Goal: Task Accomplishment & Management: Use online tool/utility

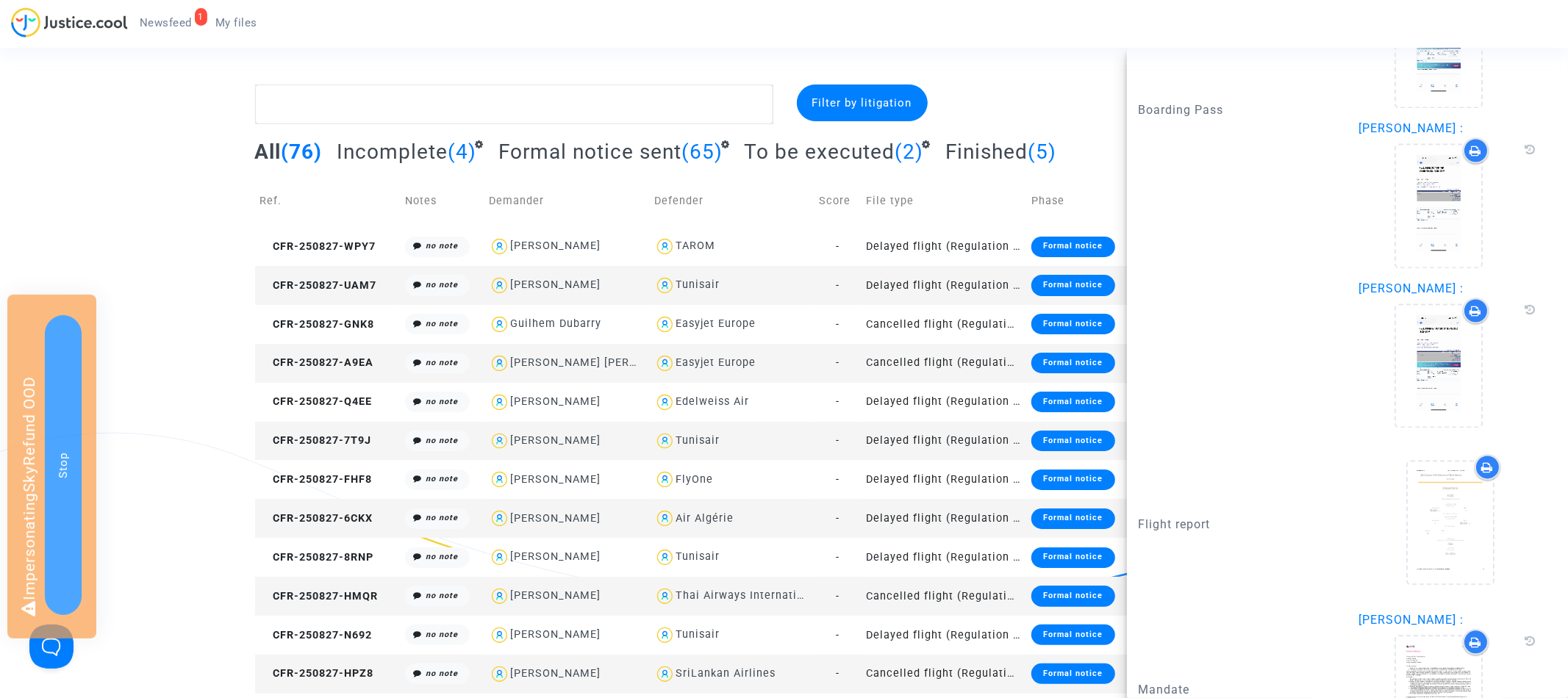
scroll to position [2486, 0]
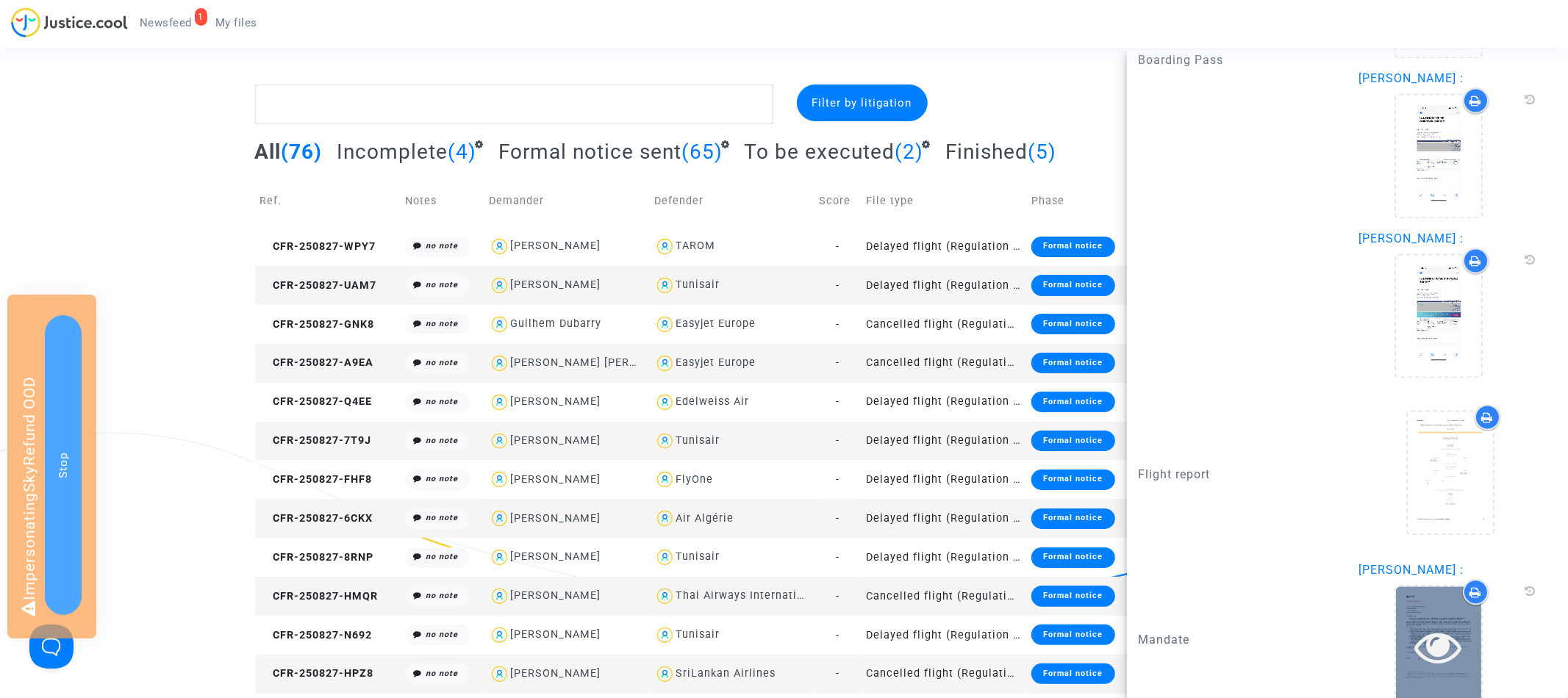
click at [1430, 623] on icon at bounding box center [1439, 646] width 48 height 47
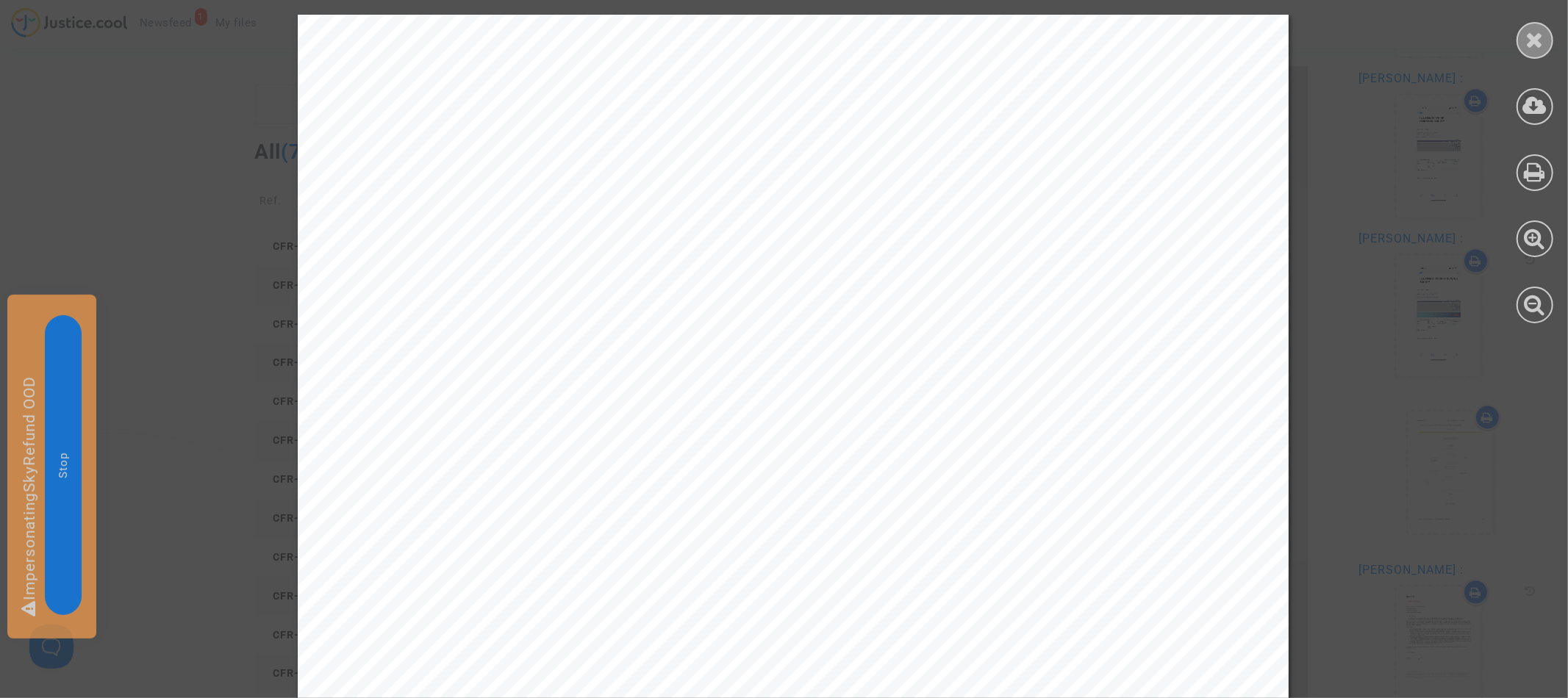
click at [1535, 47] on icon at bounding box center [1535, 39] width 18 height 22
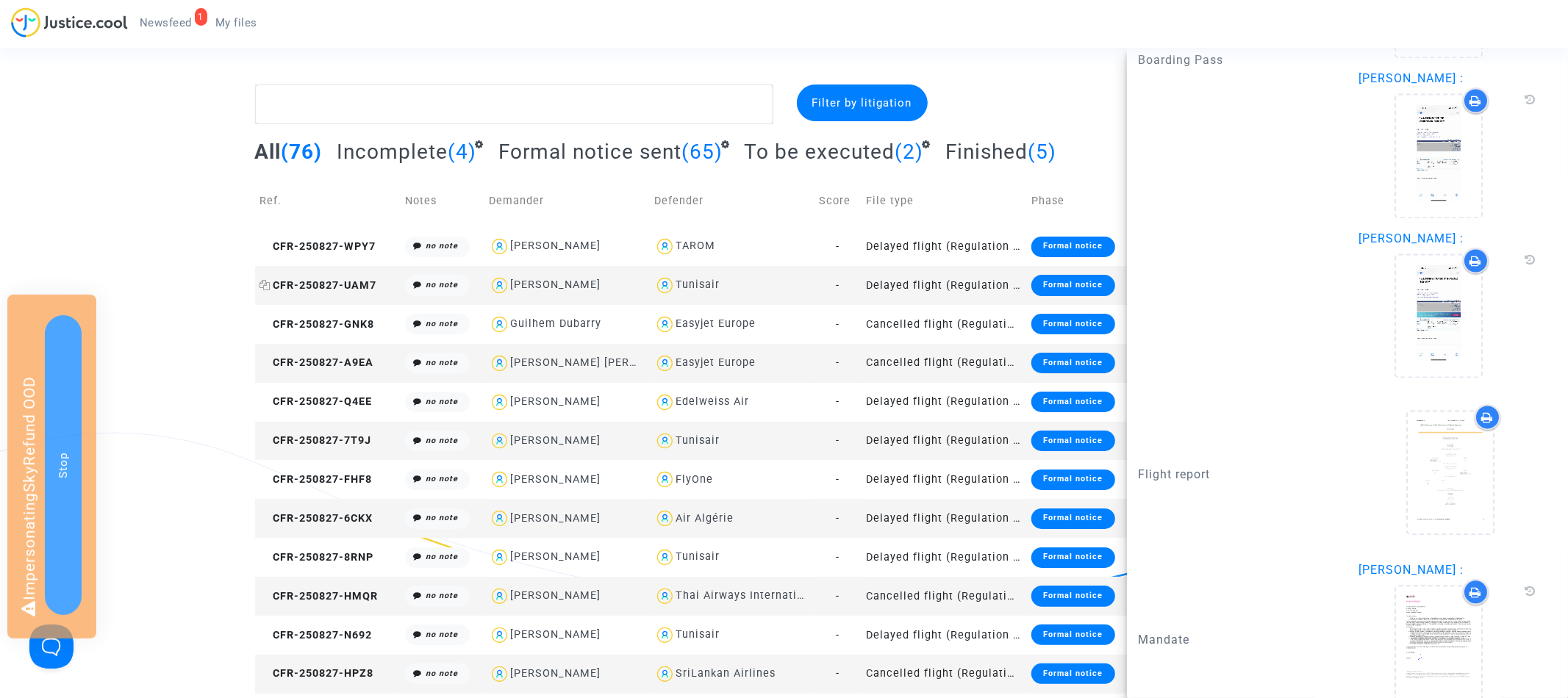
click at [368, 285] on span "CFR-250827-UAM7" at bounding box center [318, 285] width 117 height 13
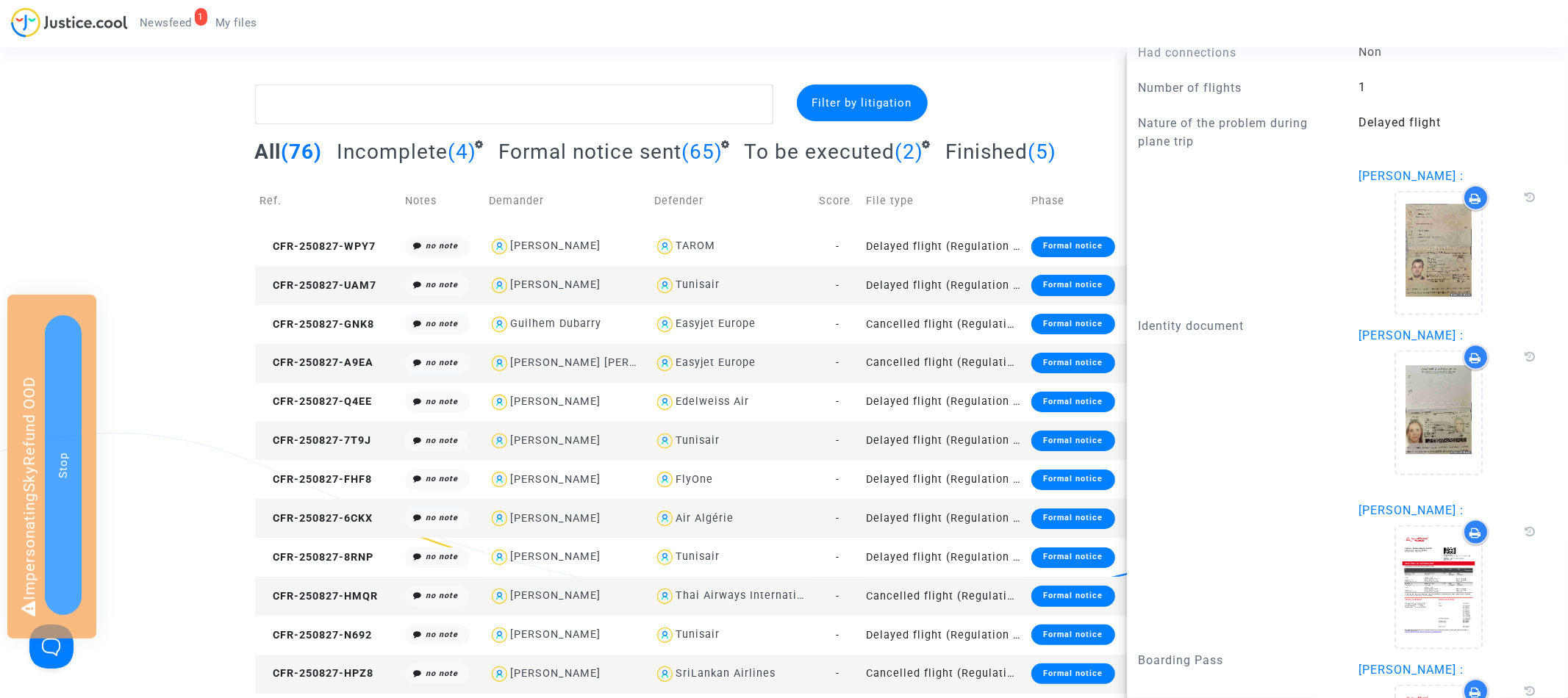
scroll to position [2002, 0]
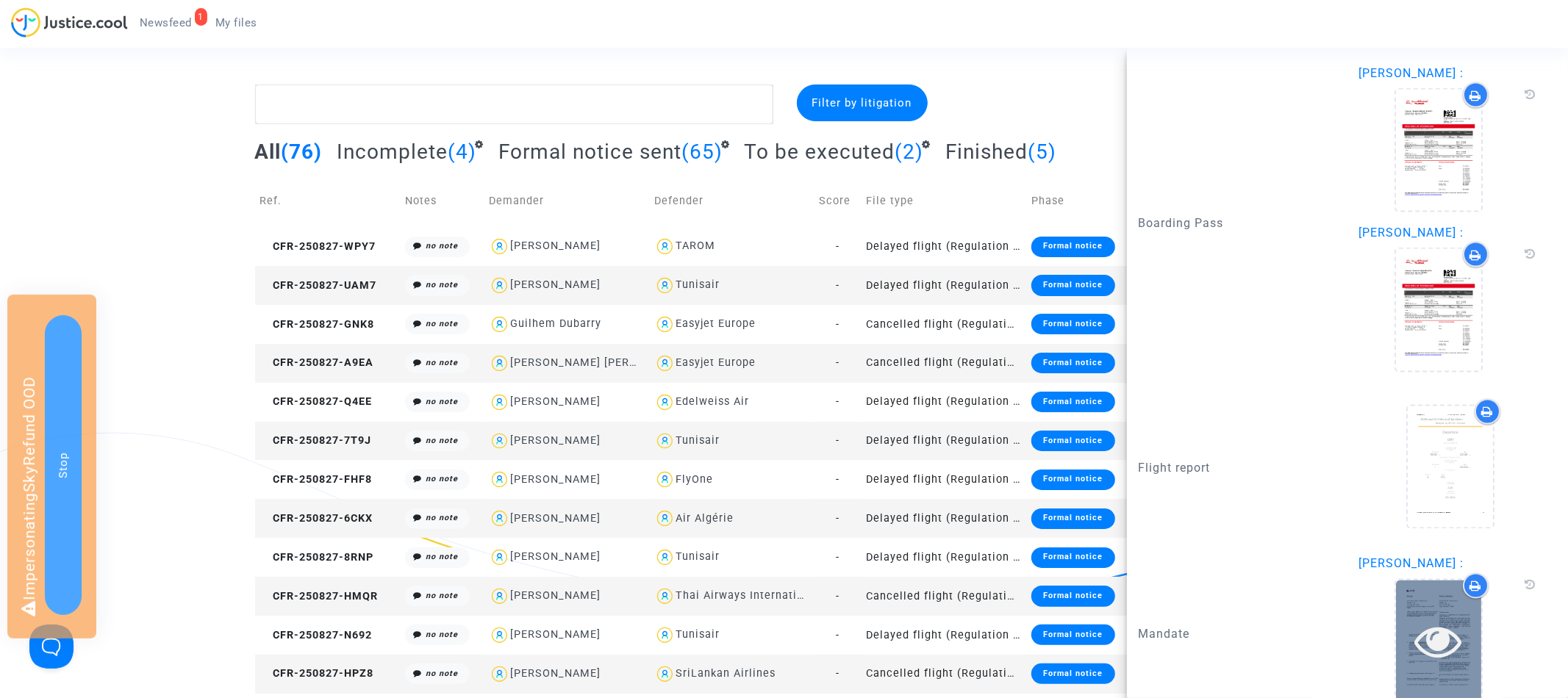
click at [1428, 618] on icon at bounding box center [1439, 641] width 48 height 47
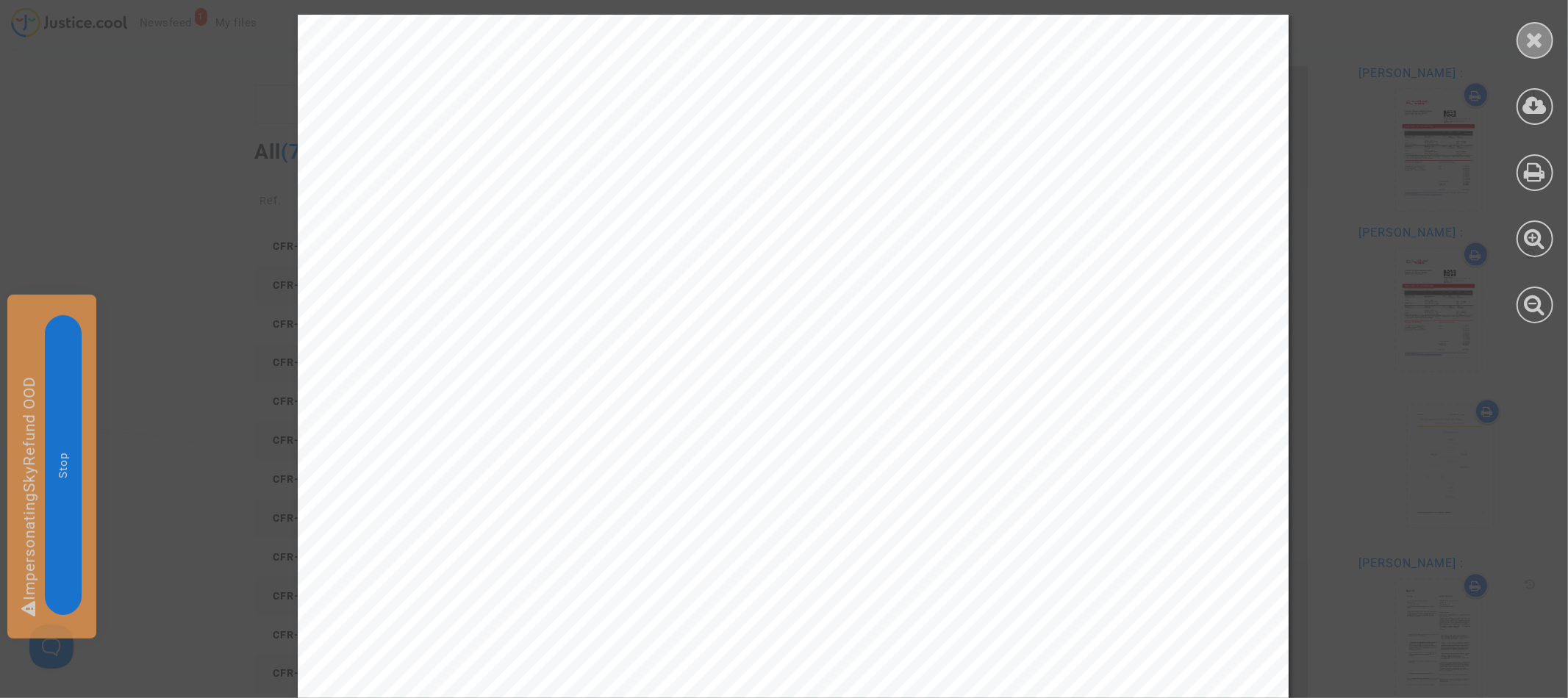
click at [1533, 36] on icon at bounding box center [1535, 39] width 18 height 22
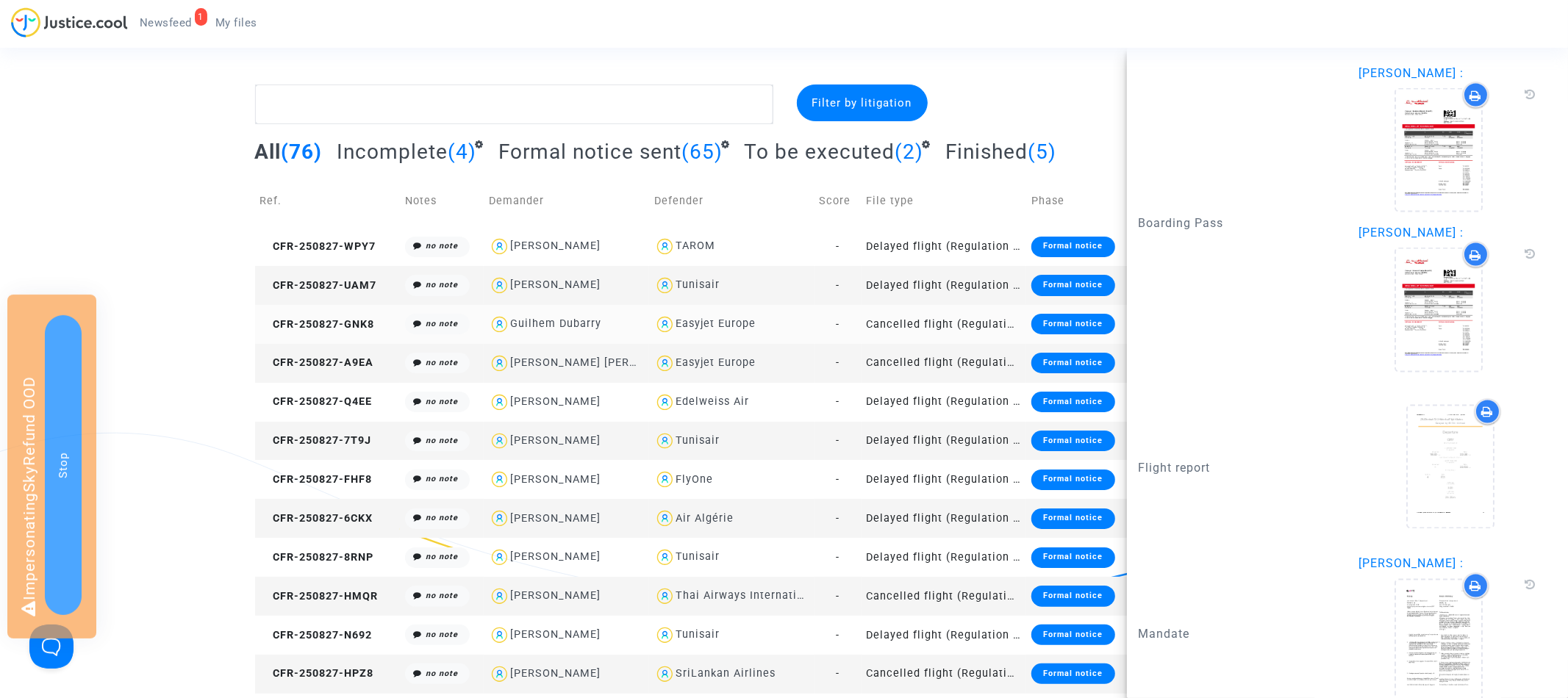
click at [359, 317] on td "CFR-250827-GNK8" at bounding box center [328, 324] width 145 height 39
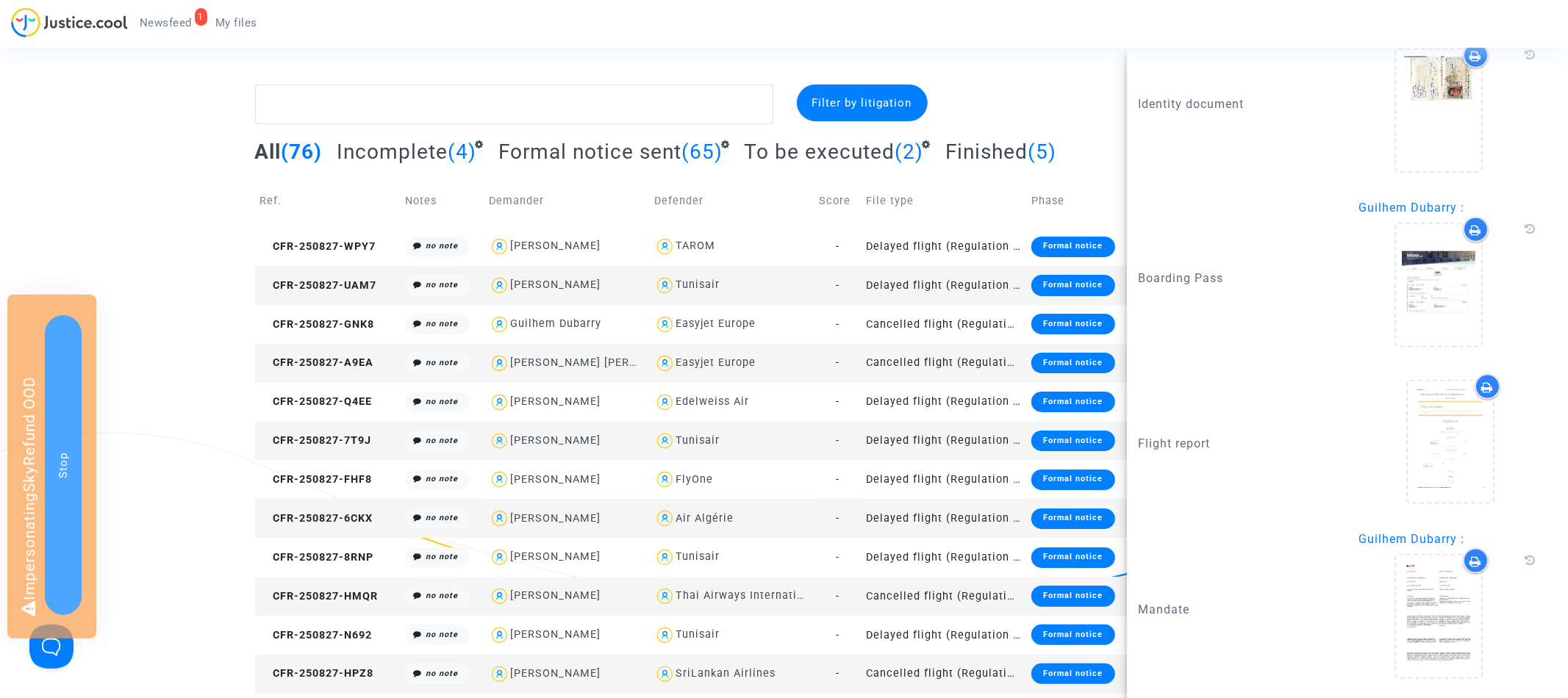
scroll to position [1518, 0]
click at [1451, 628] on icon at bounding box center [1439, 616] width 48 height 47
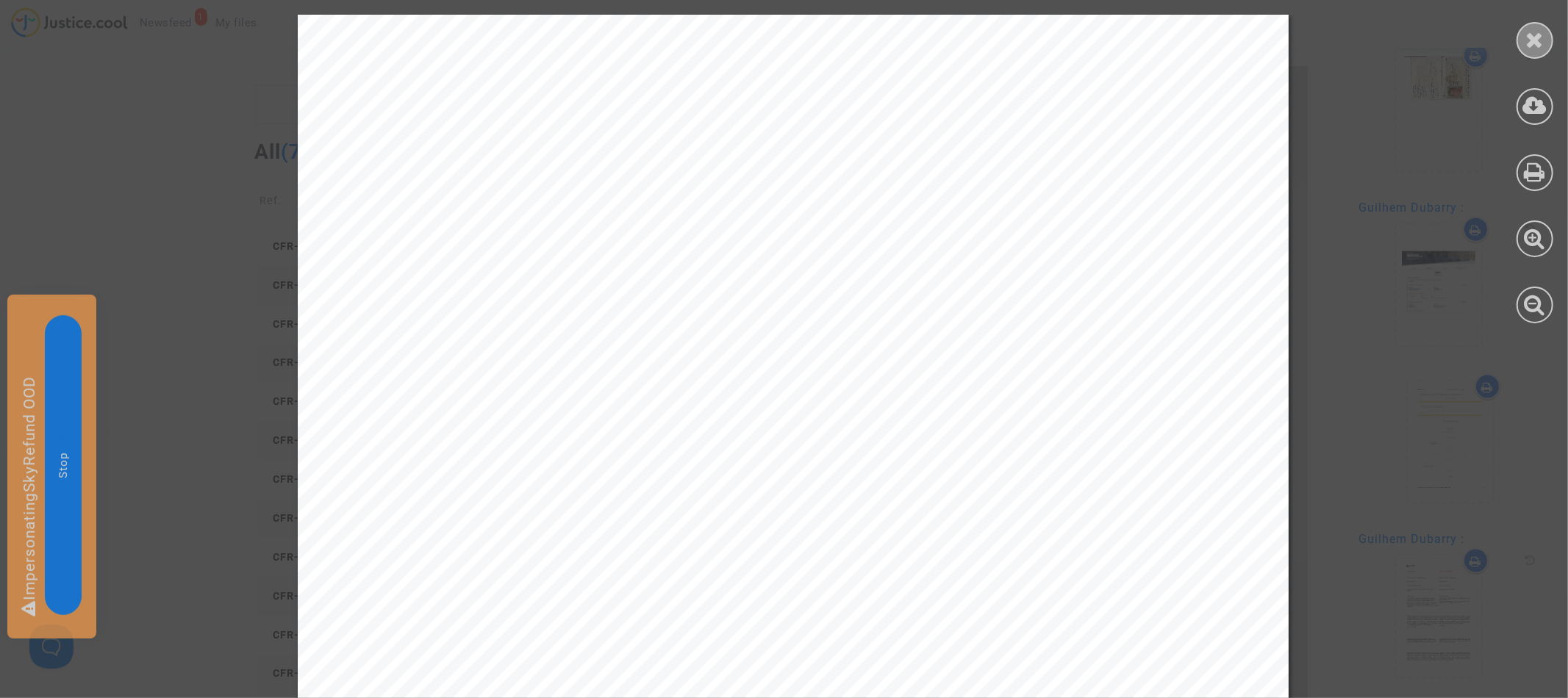
click at [1535, 36] on icon at bounding box center [1535, 39] width 18 height 22
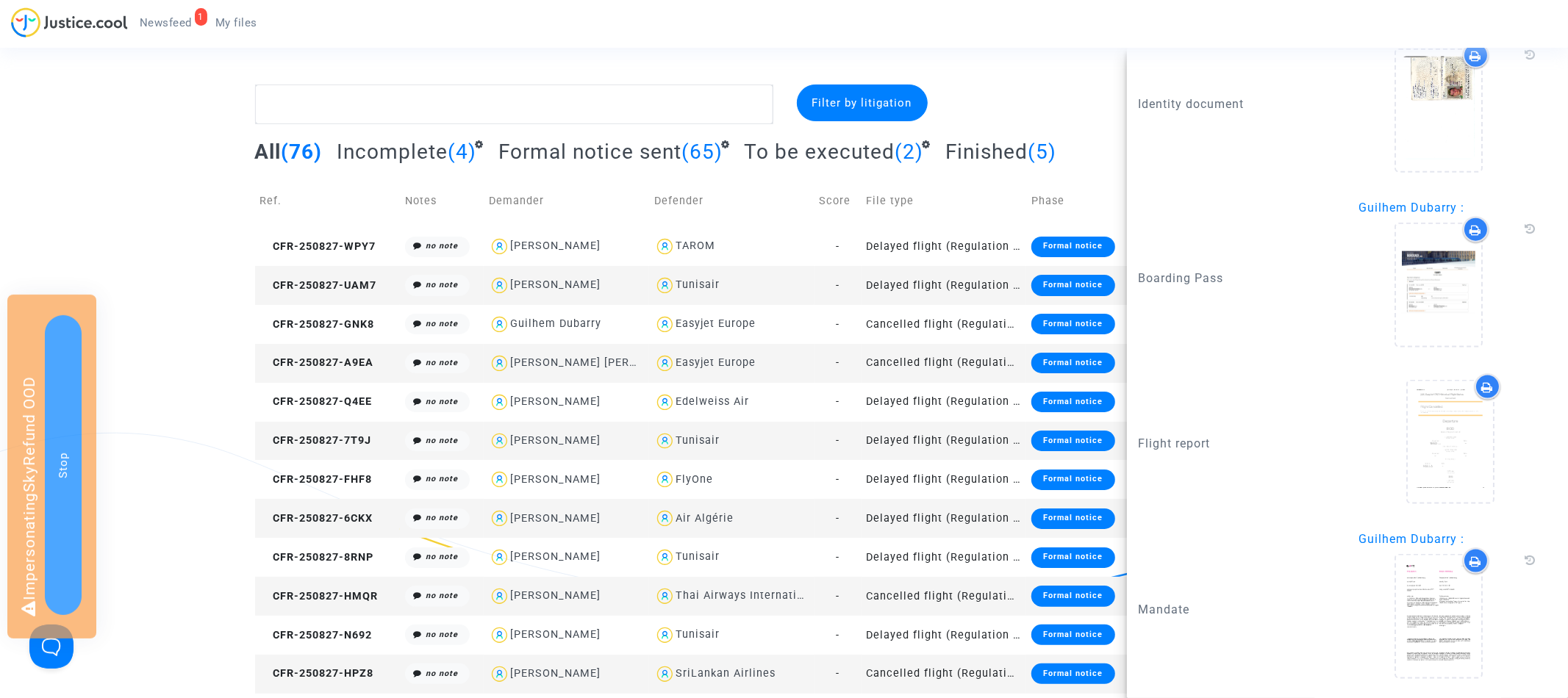
click at [359, 372] on td "CFR-250827-A9EA" at bounding box center [328, 363] width 145 height 39
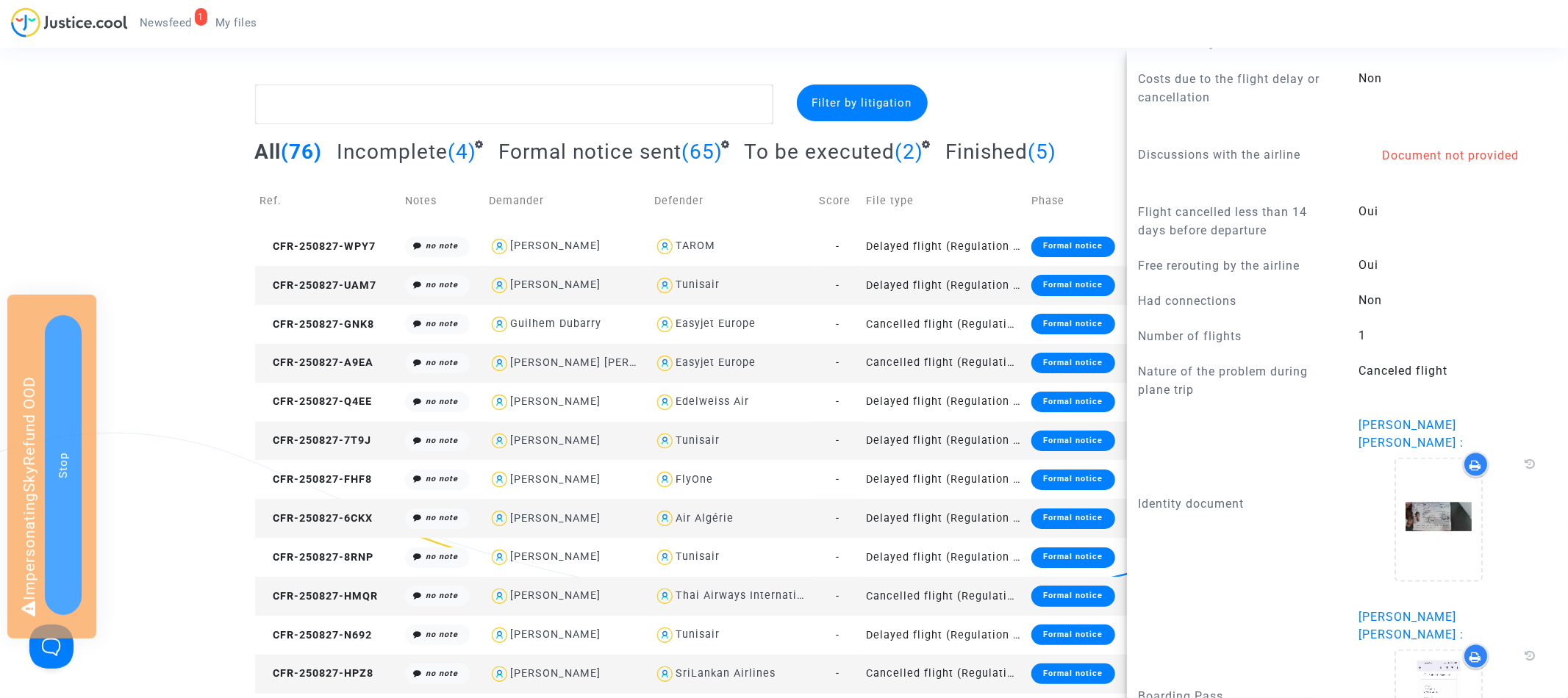
scroll to position [1937, 0]
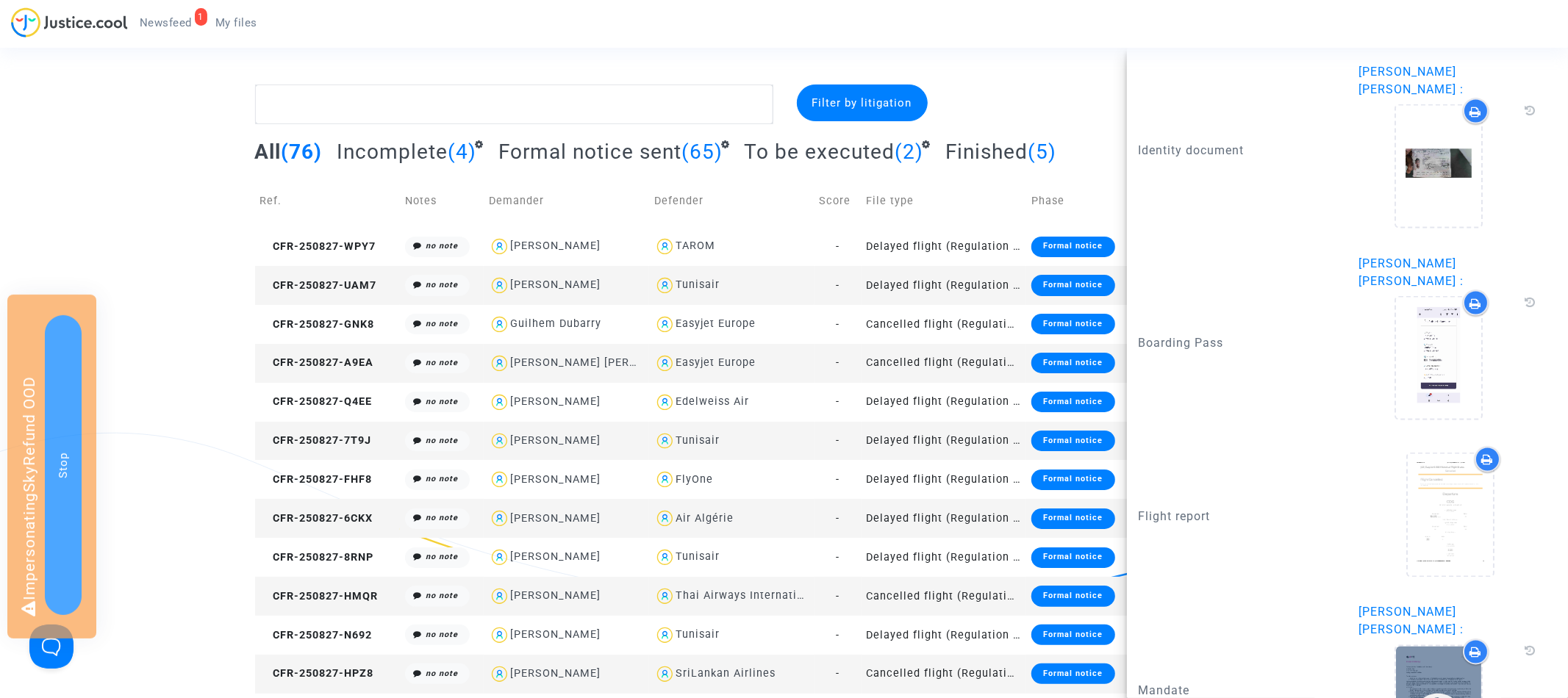
click at [1448, 684] on icon at bounding box center [1439, 707] width 48 height 47
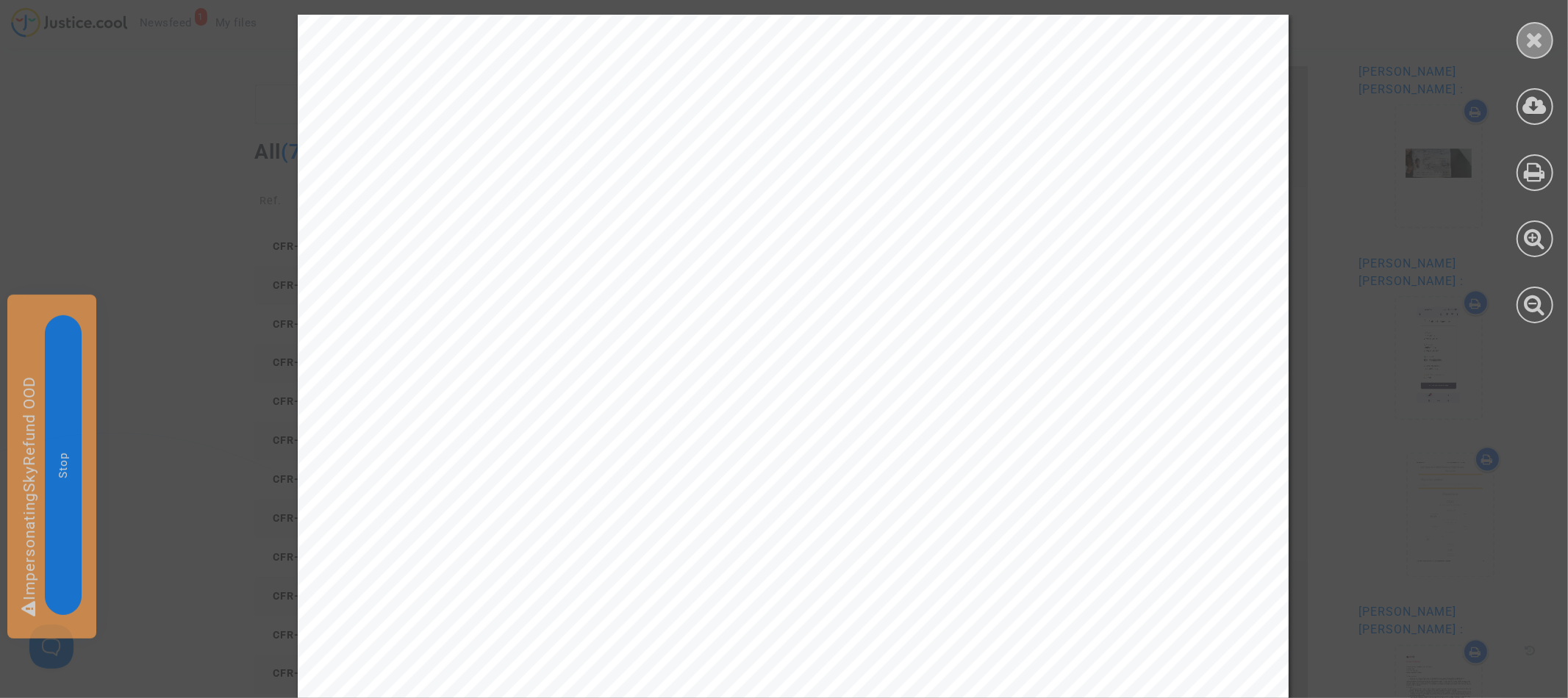
click at [1537, 36] on icon at bounding box center [1535, 39] width 18 height 22
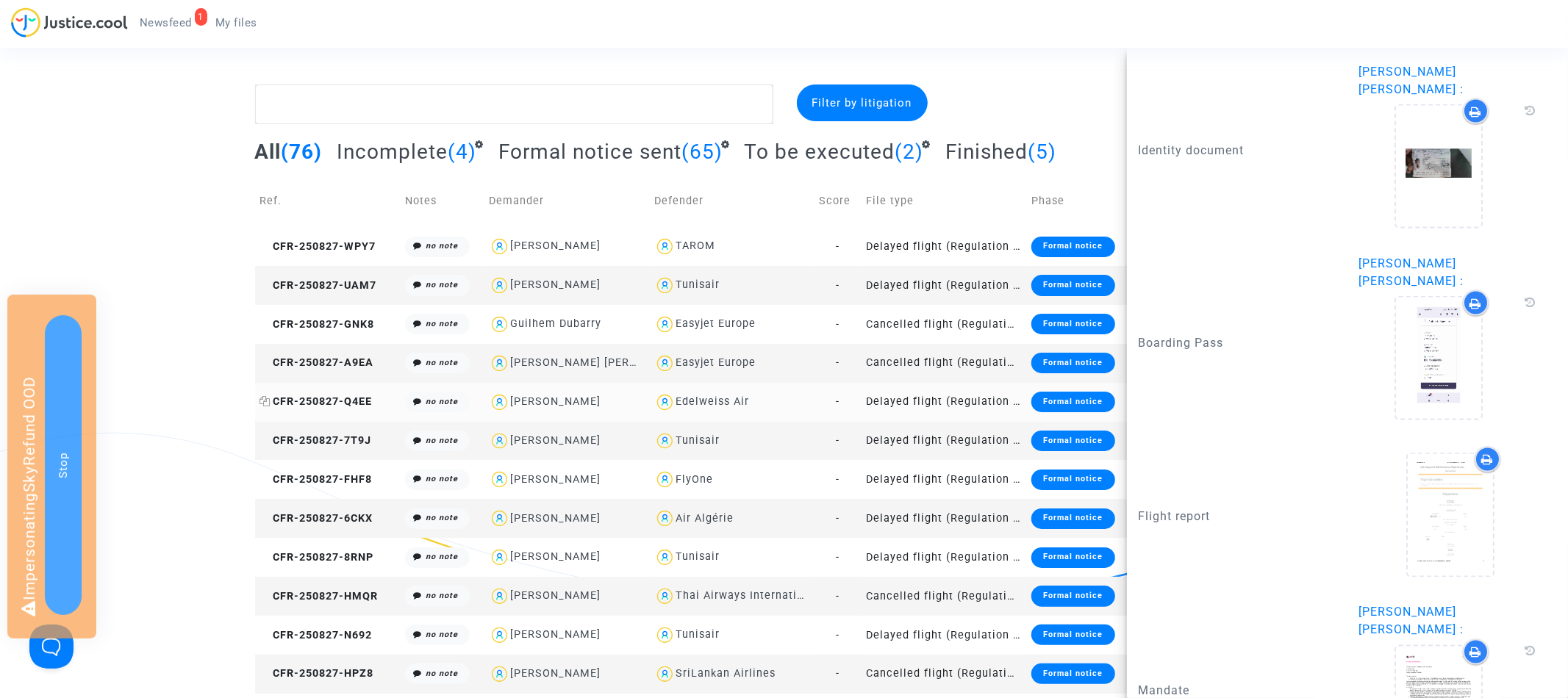
click at [347, 402] on span "CFR-250827-Q4EE" at bounding box center [316, 402] width 113 height 13
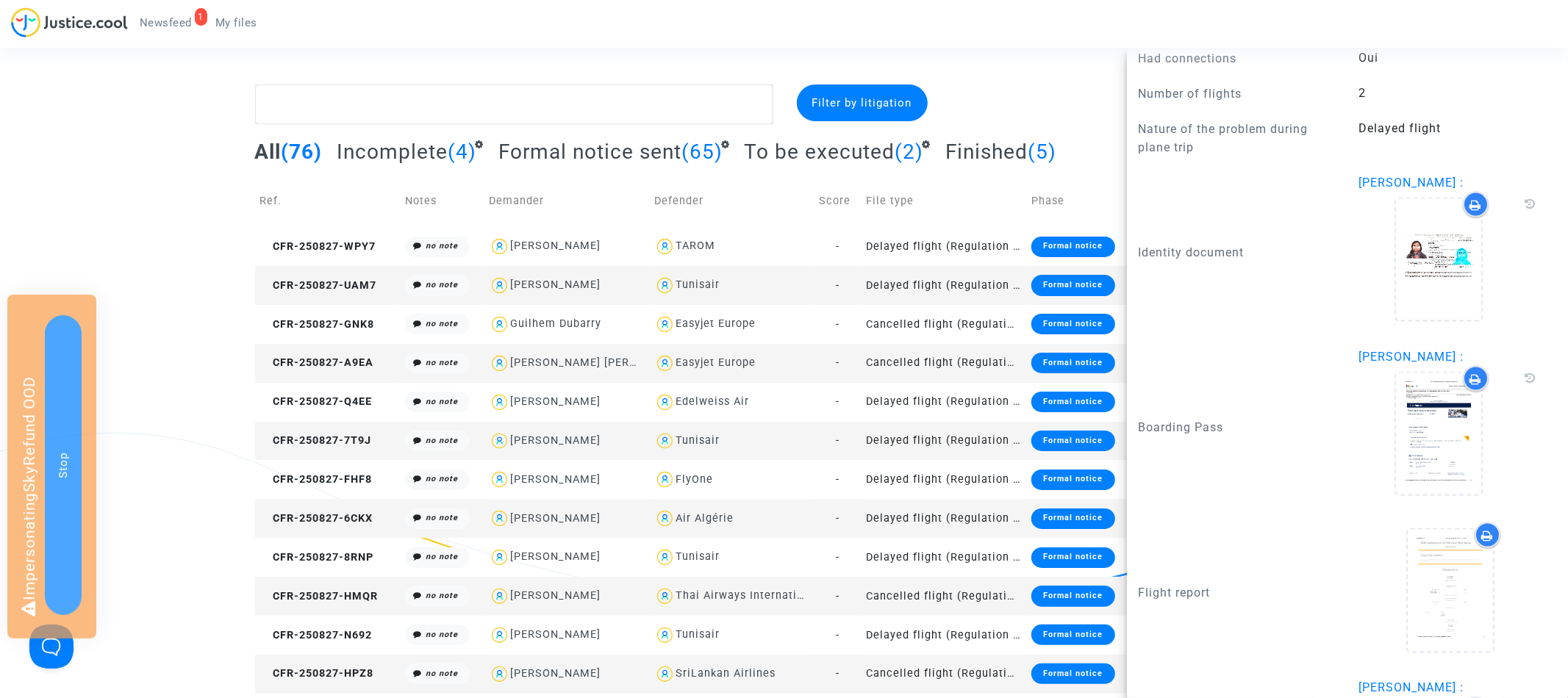
scroll to position [1842, 0]
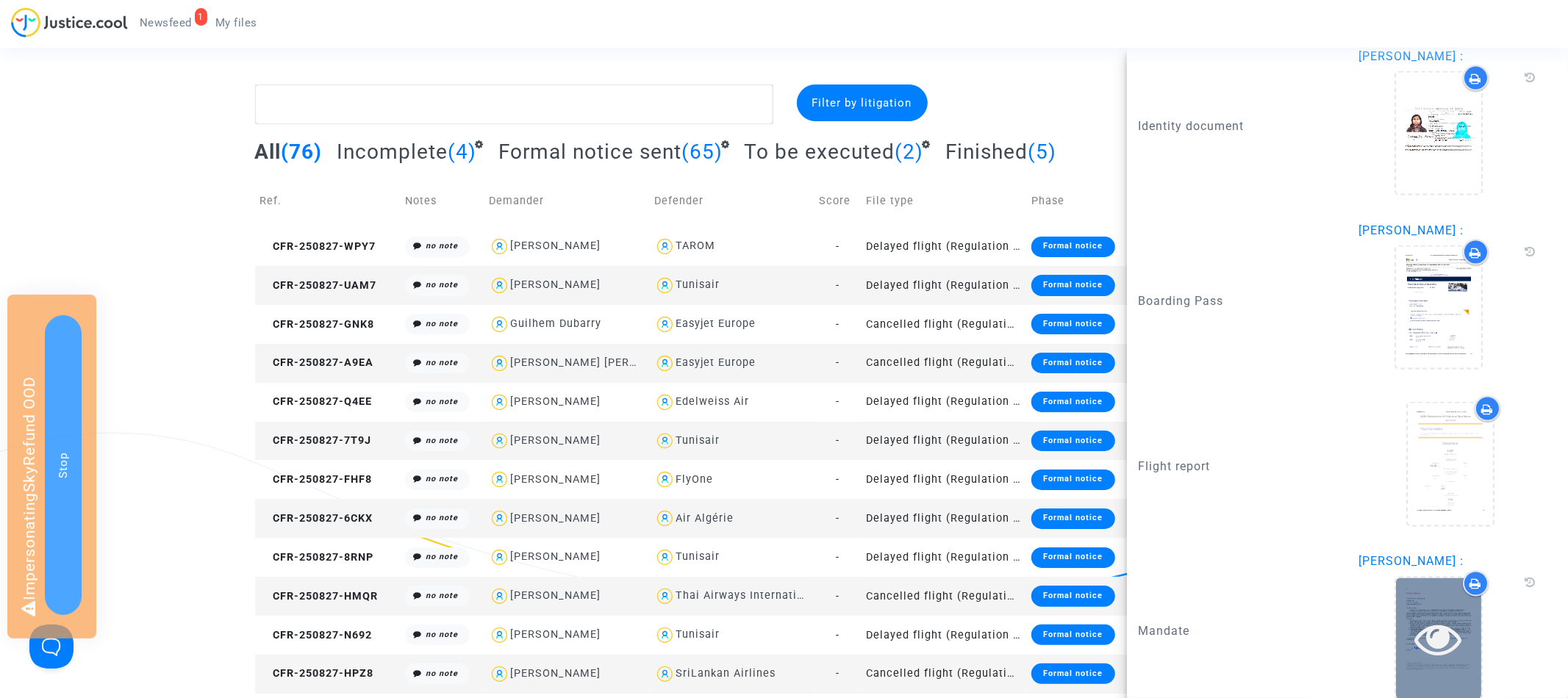
click at [1449, 622] on icon at bounding box center [1439, 639] width 48 height 47
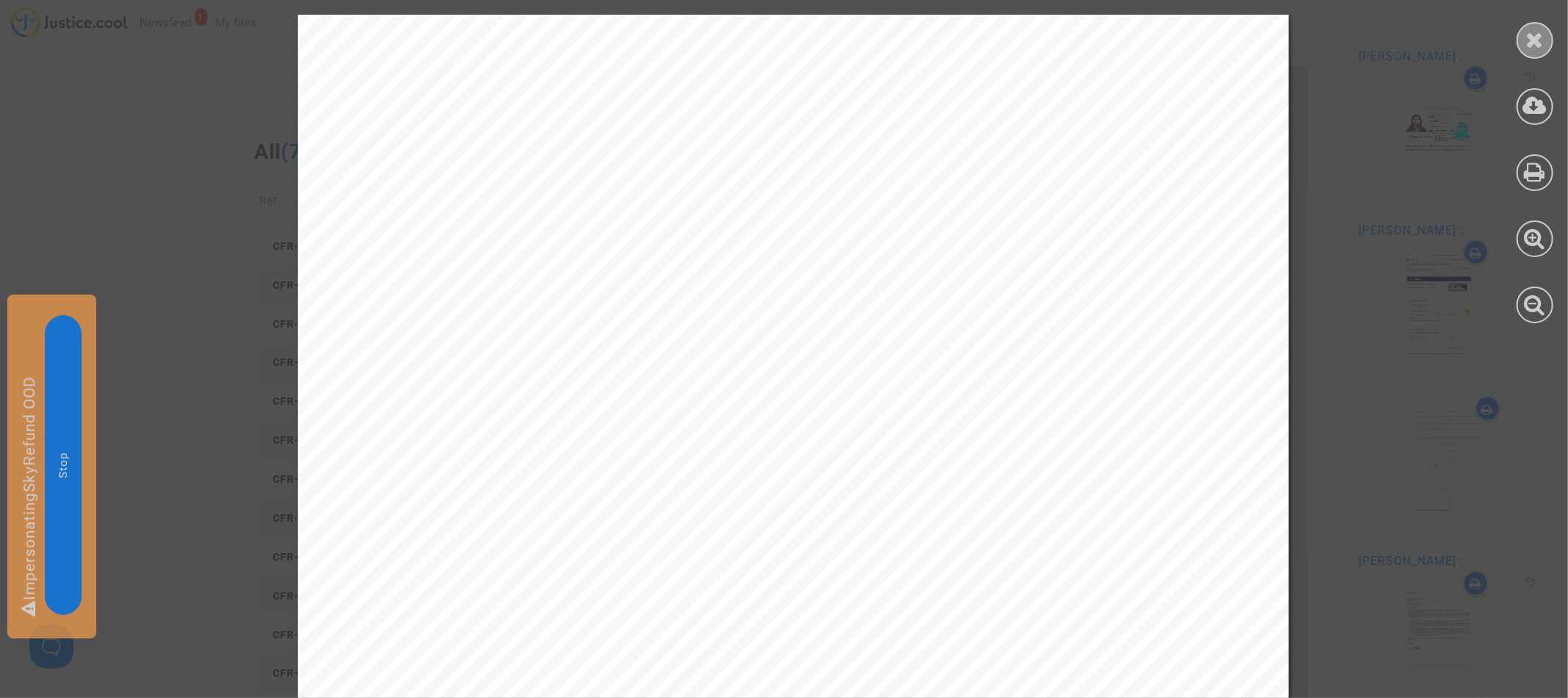
click at [1534, 34] on icon at bounding box center [1535, 39] width 18 height 22
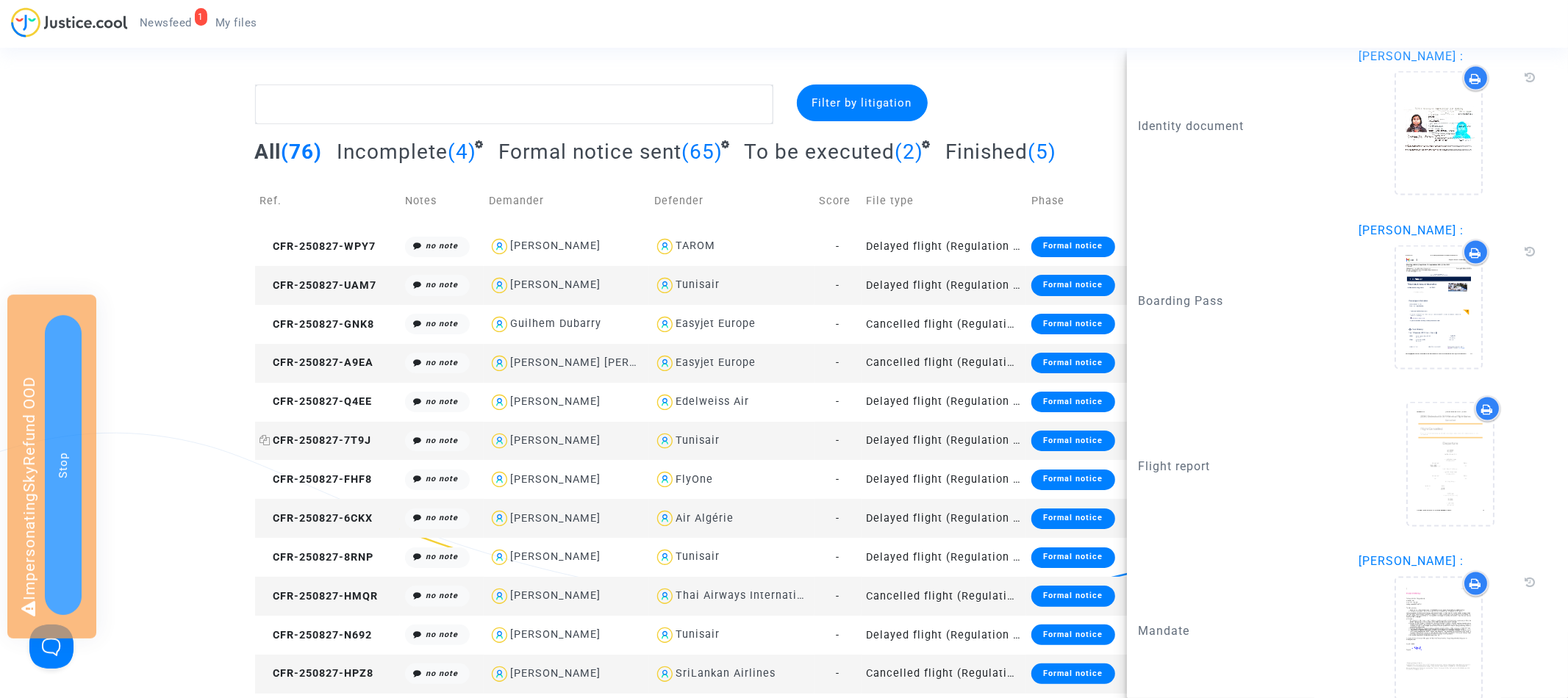
click at [321, 435] on span "CFR-250827-7T9J" at bounding box center [316, 441] width 112 height 13
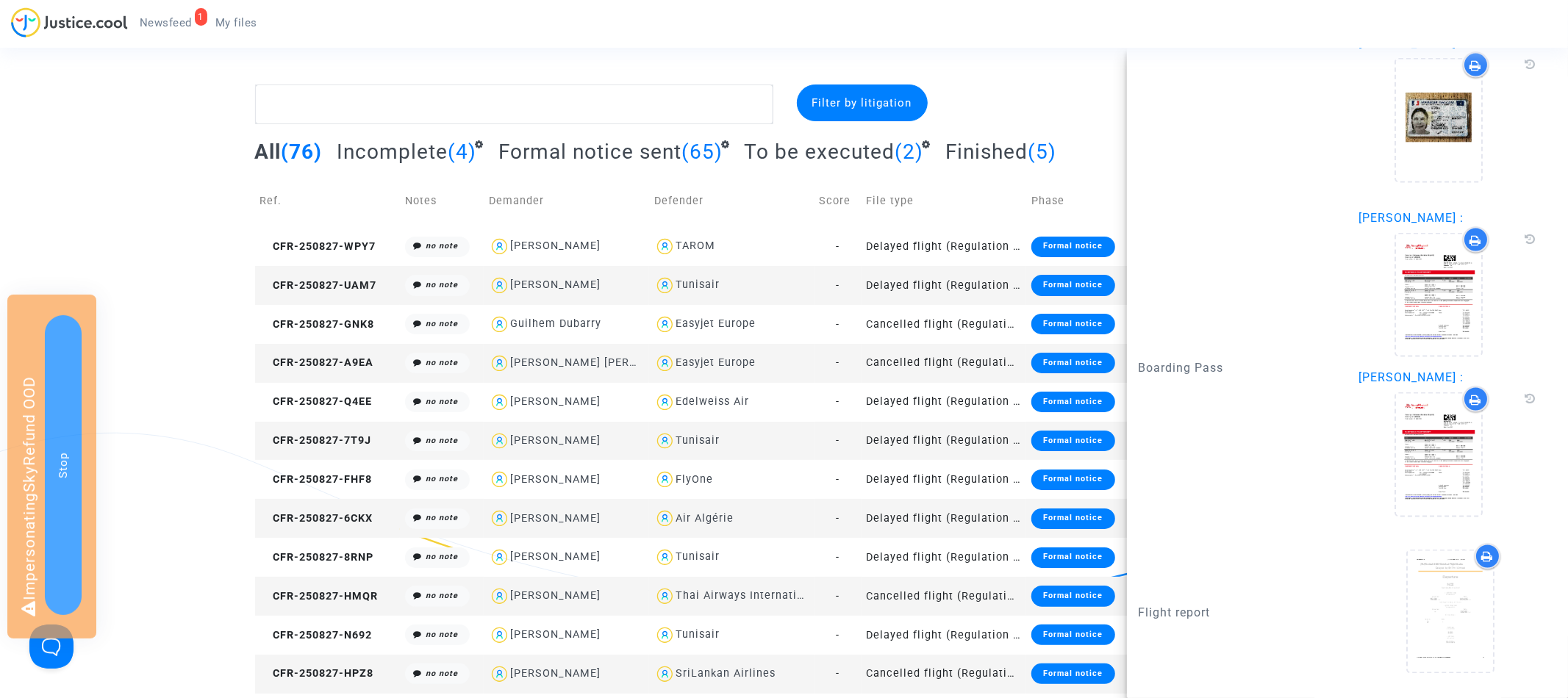
scroll to position [2002, 0]
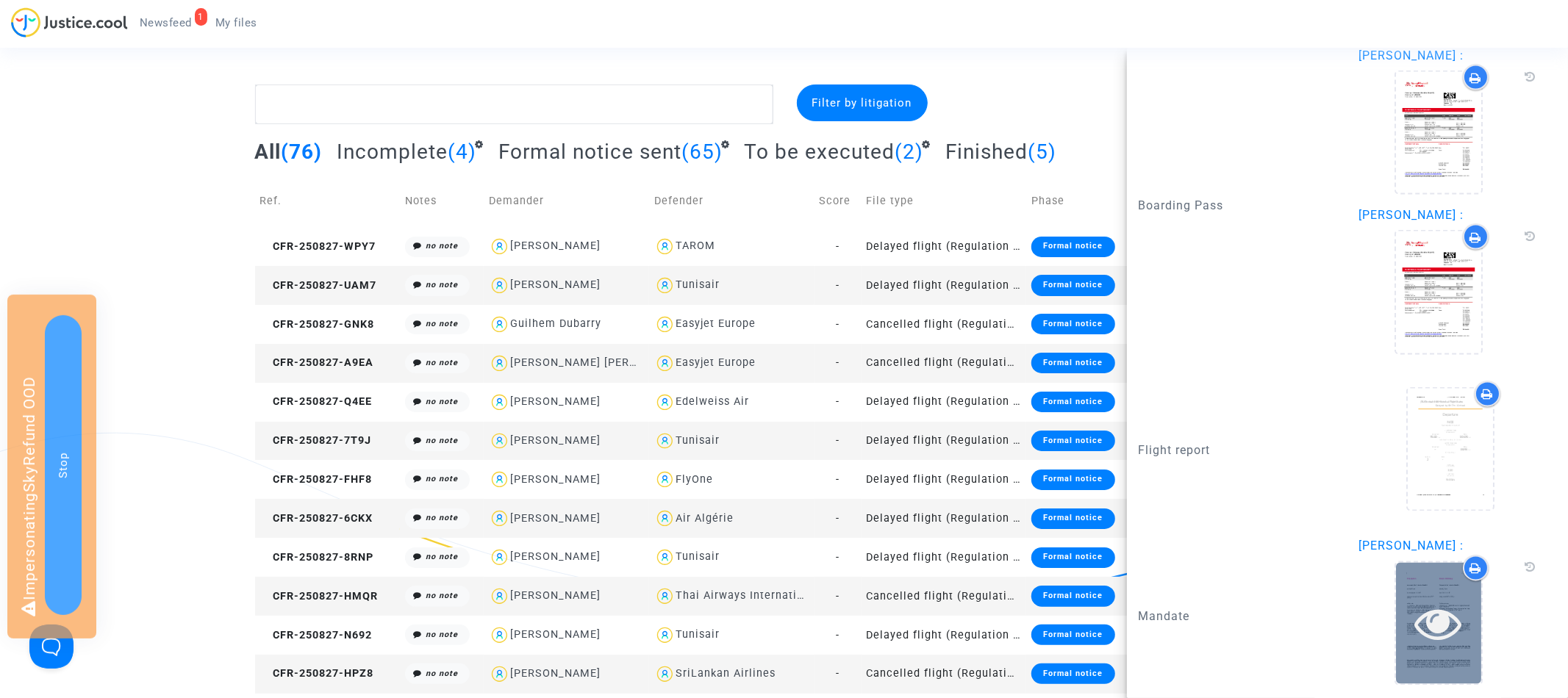
click at [1450, 619] on icon at bounding box center [1439, 623] width 48 height 47
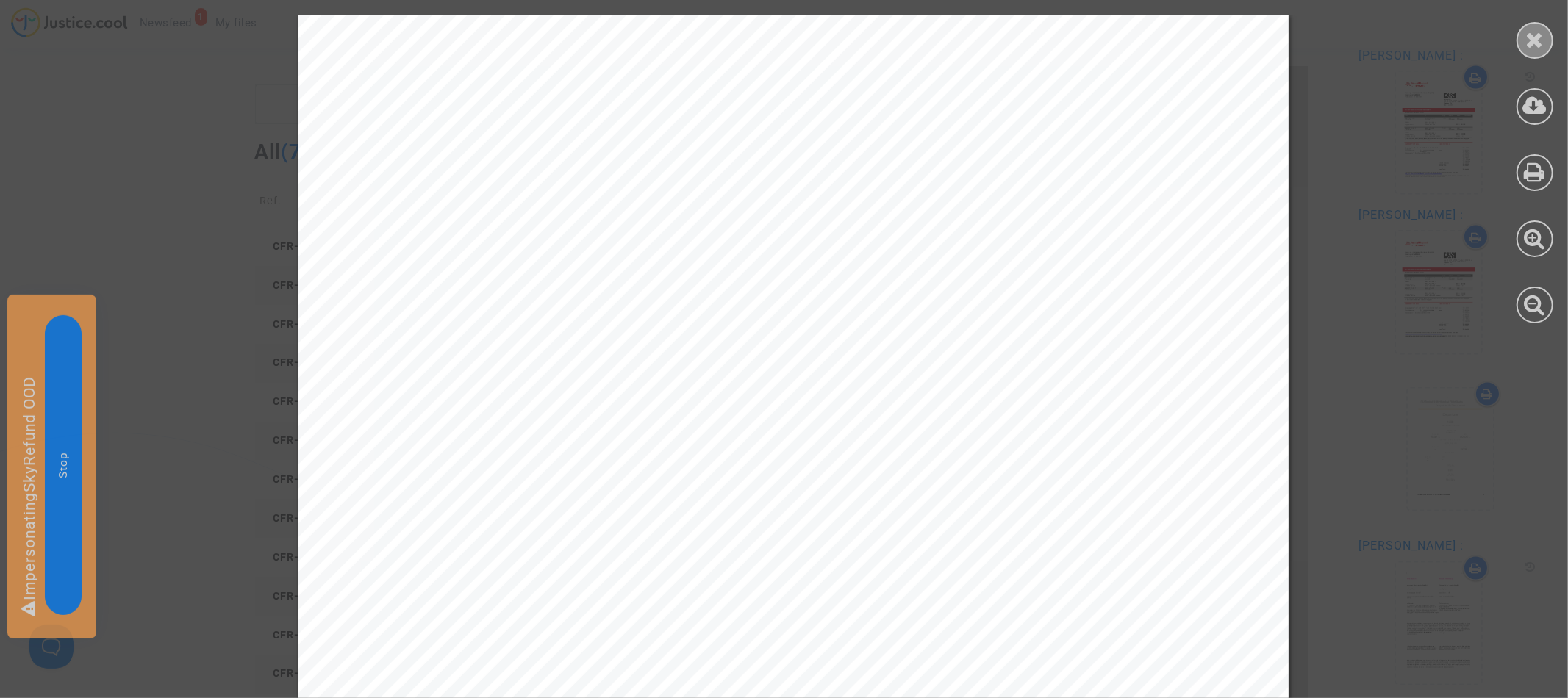
click at [1533, 36] on icon at bounding box center [1535, 39] width 18 height 22
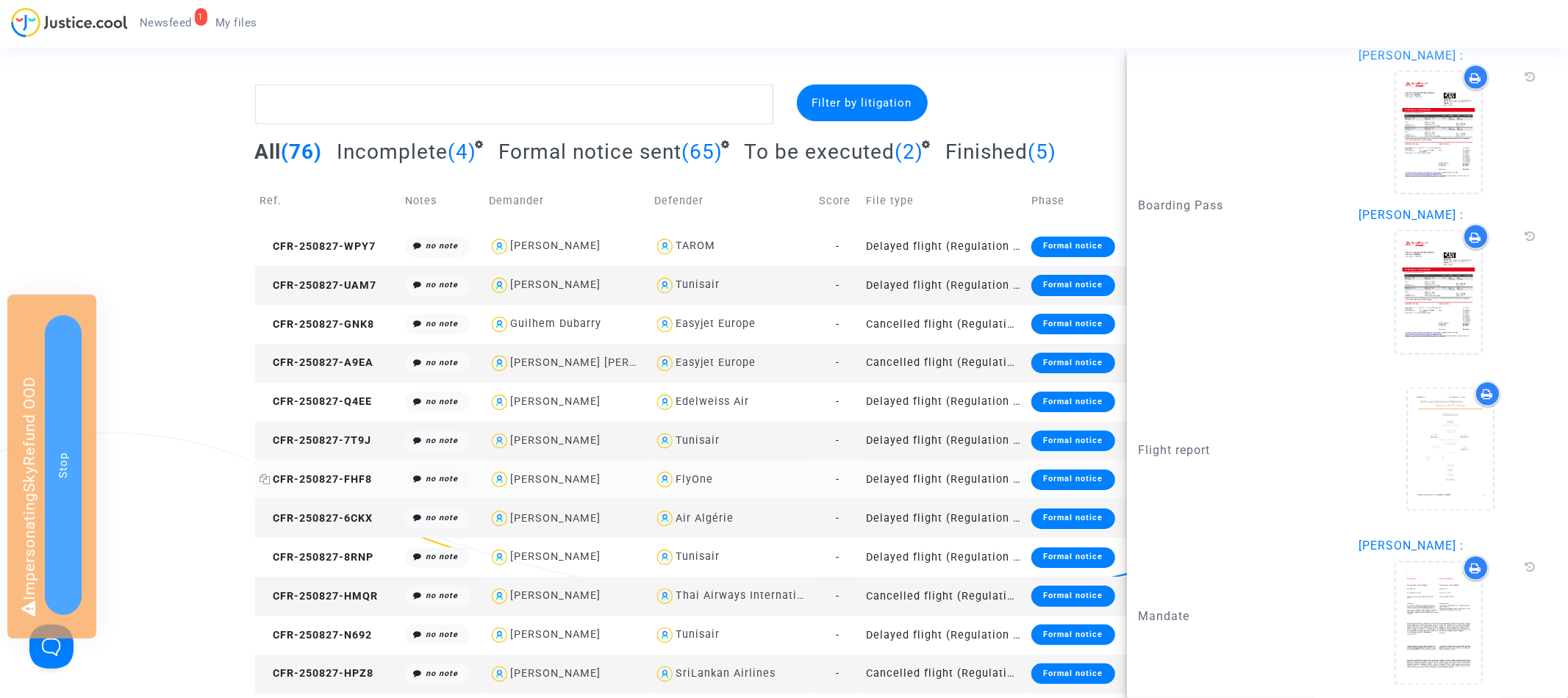
click at [345, 477] on span "CFR-250827-FHF8" at bounding box center [316, 479] width 113 height 13
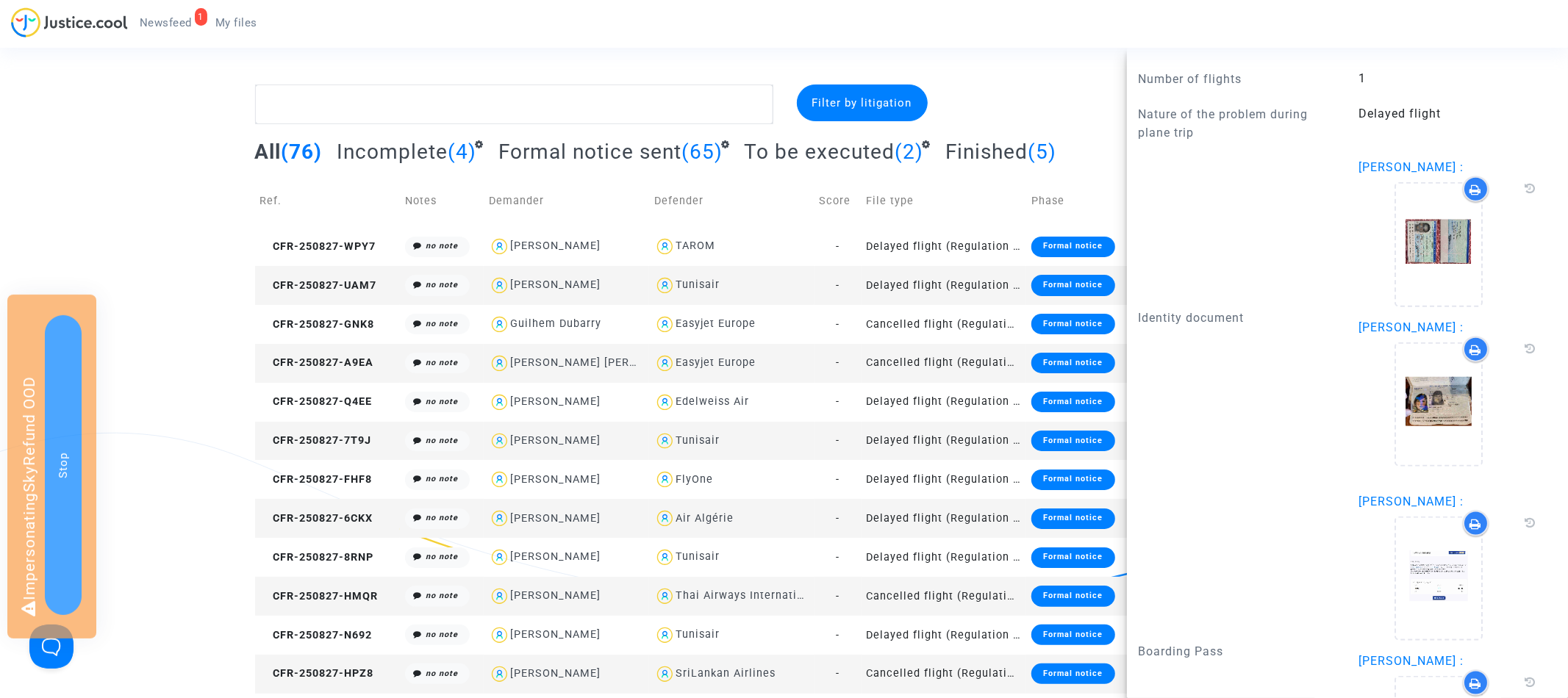
scroll to position [1636, 0]
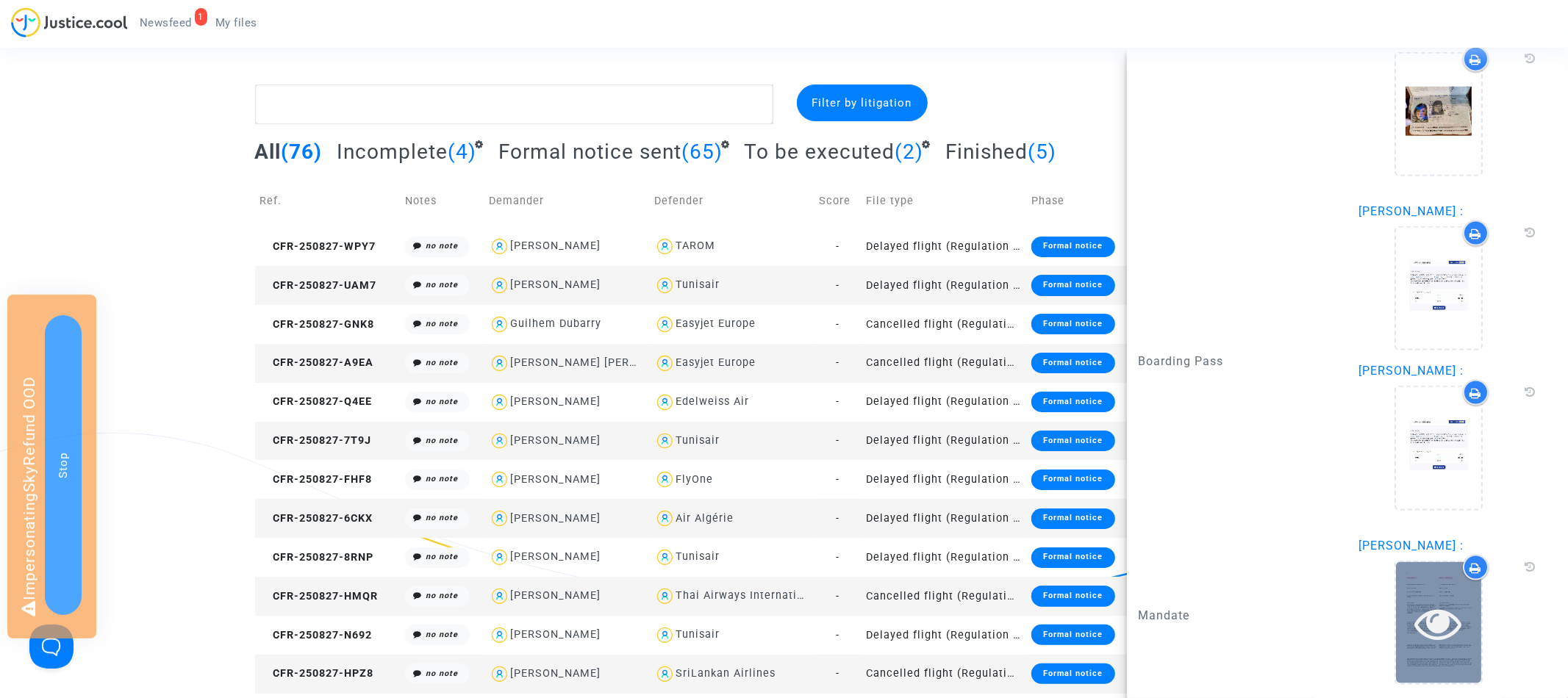
click at [1441, 619] on icon at bounding box center [1439, 623] width 48 height 47
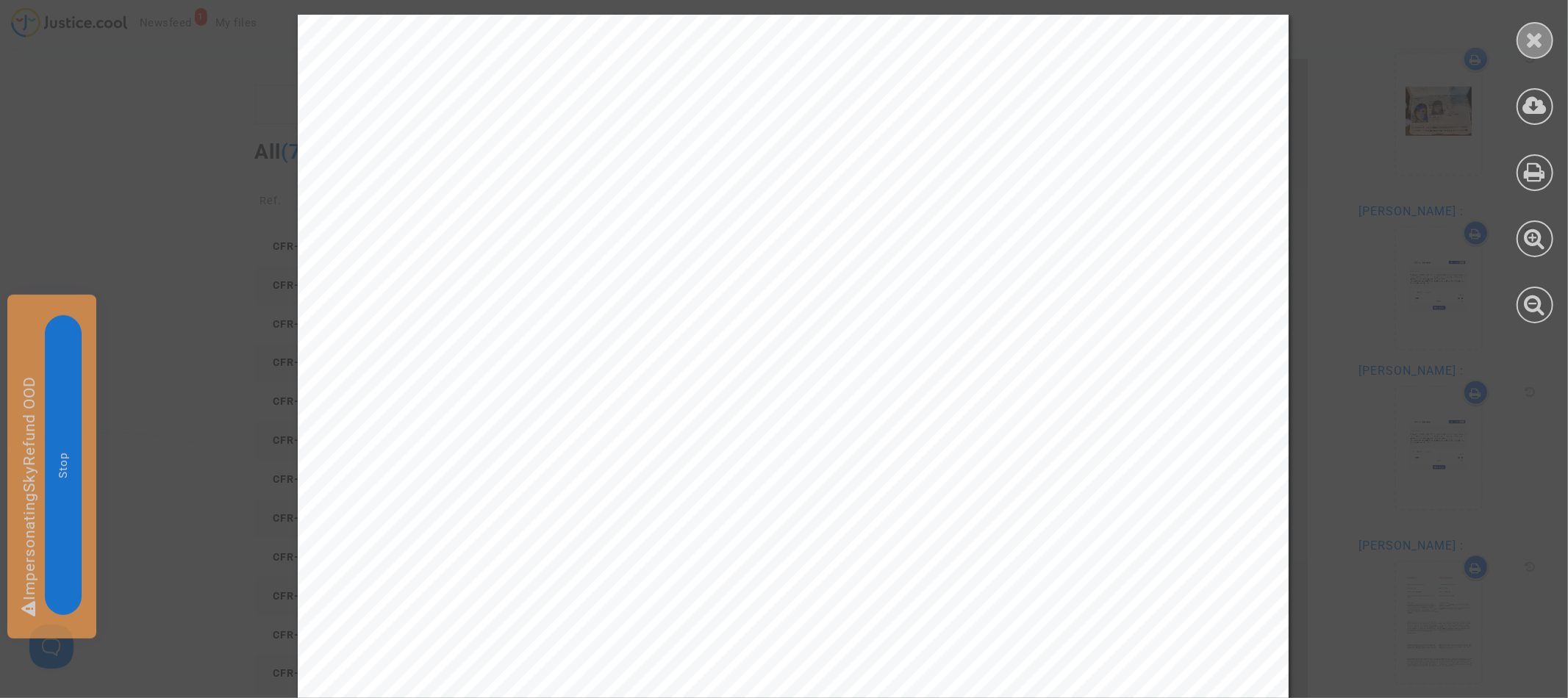
click at [1539, 40] on icon at bounding box center [1535, 39] width 18 height 22
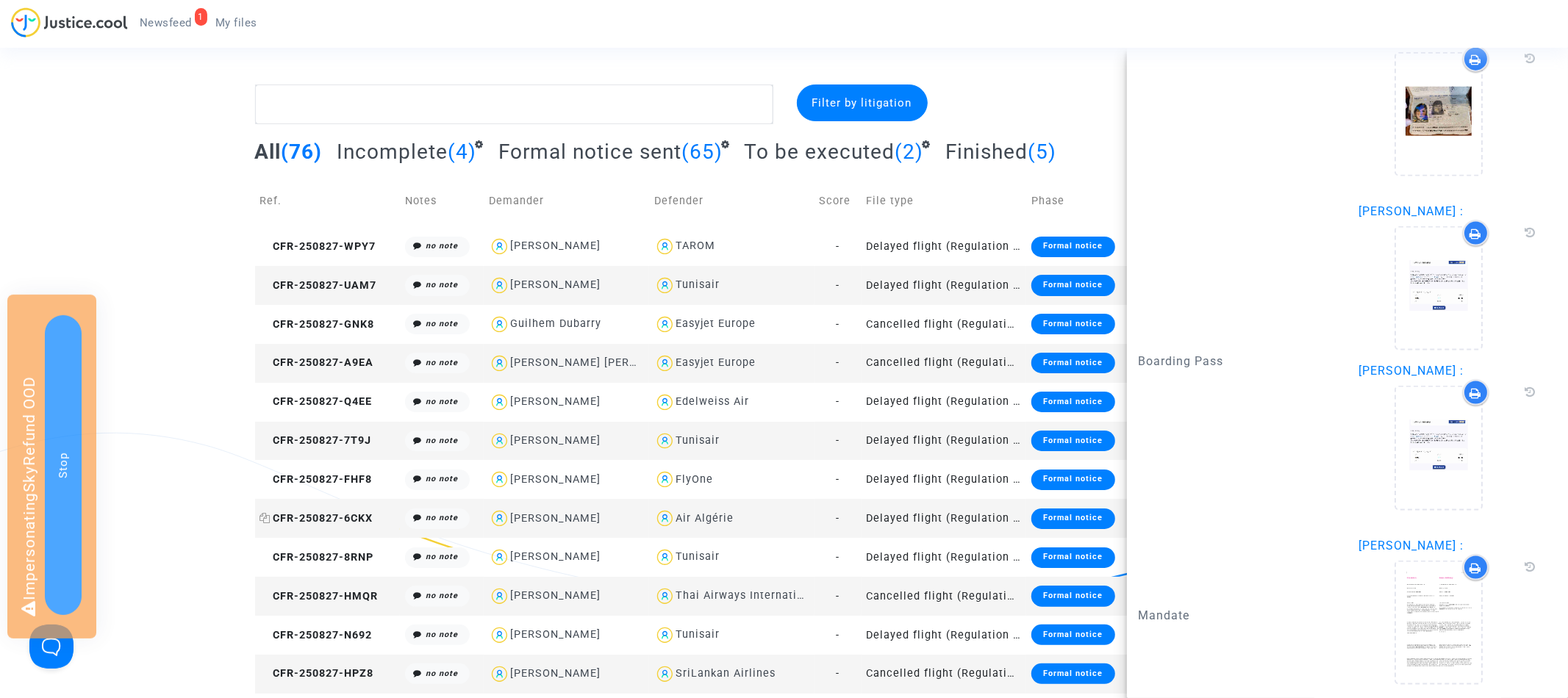
click at [319, 517] on span "CFR-250827-6CKX" at bounding box center [317, 519] width 113 height 13
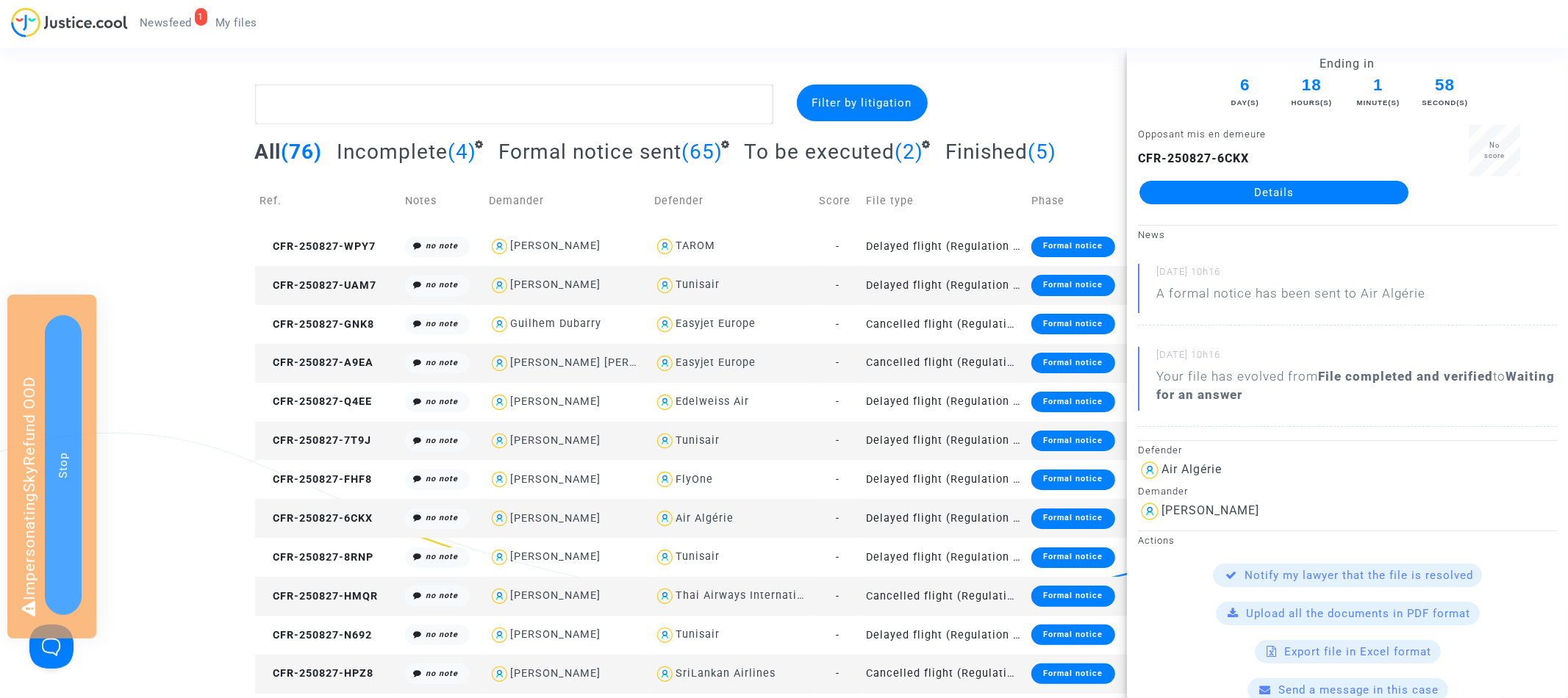
scroll to position [1448, 0]
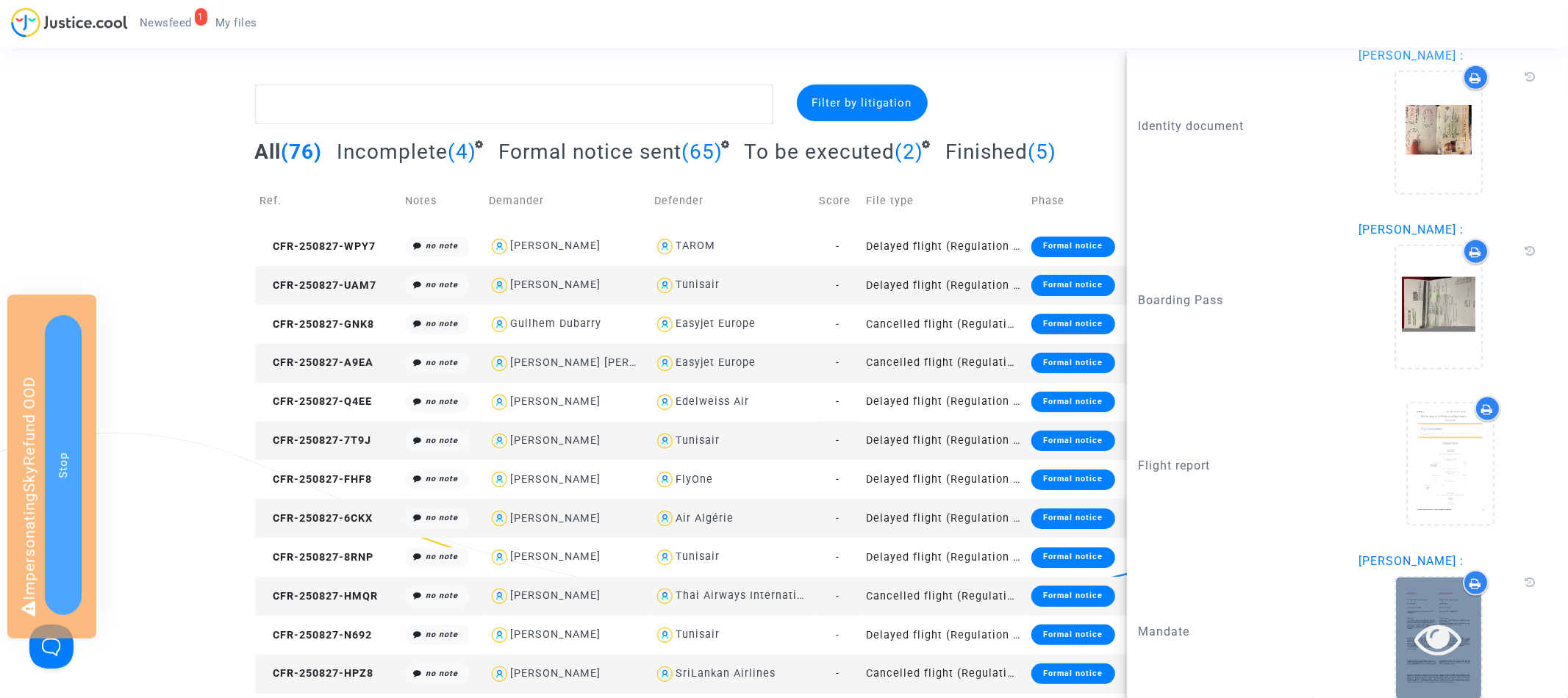
click at [1448, 615] on icon at bounding box center [1439, 638] width 48 height 47
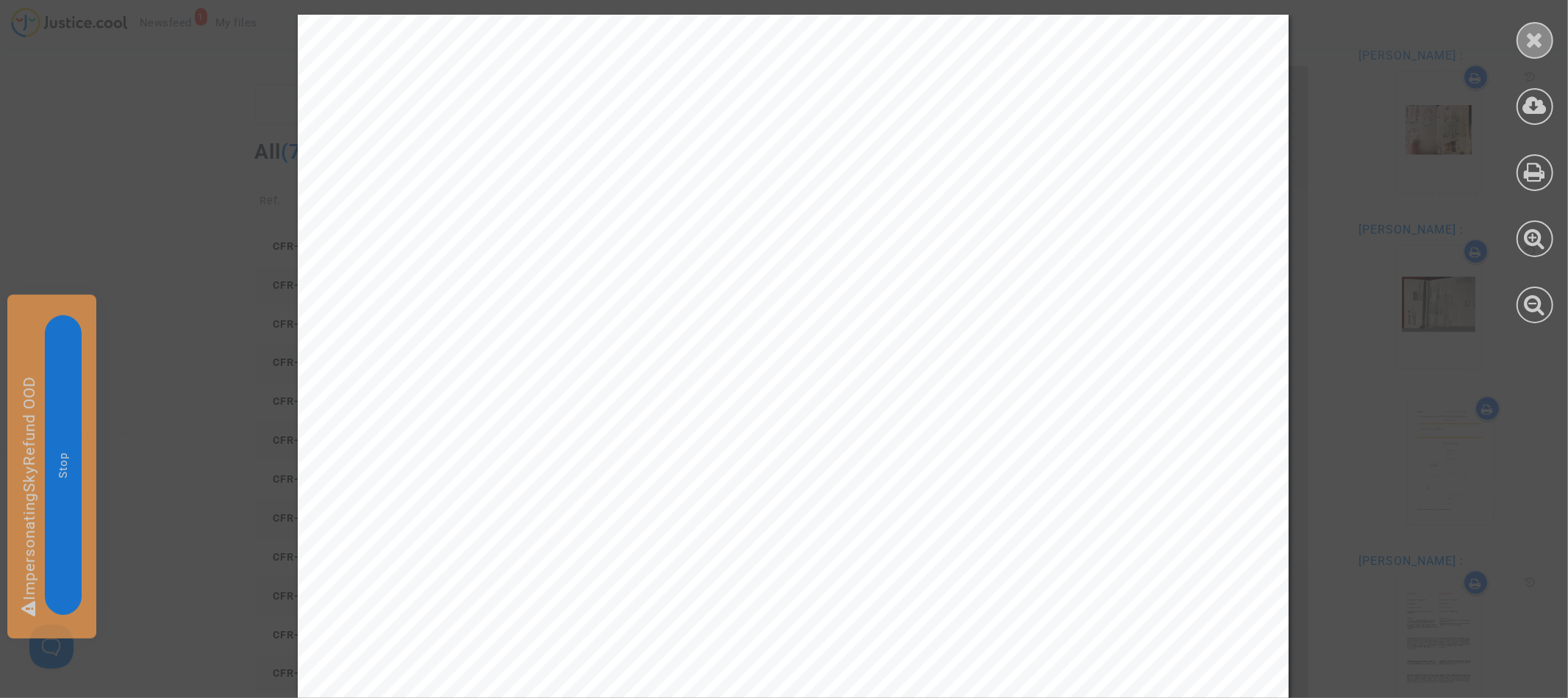
click at [1538, 36] on icon at bounding box center [1535, 39] width 18 height 22
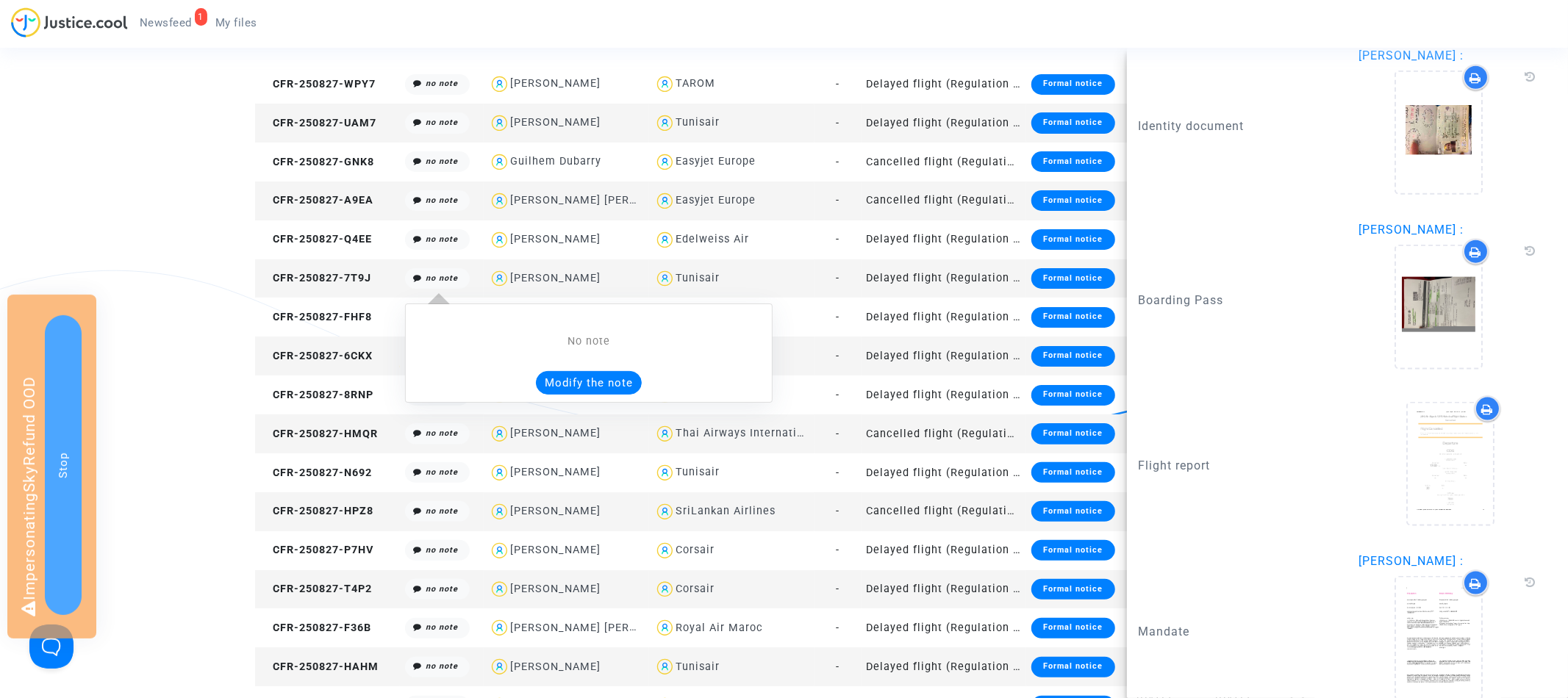
scroll to position [211, 0]
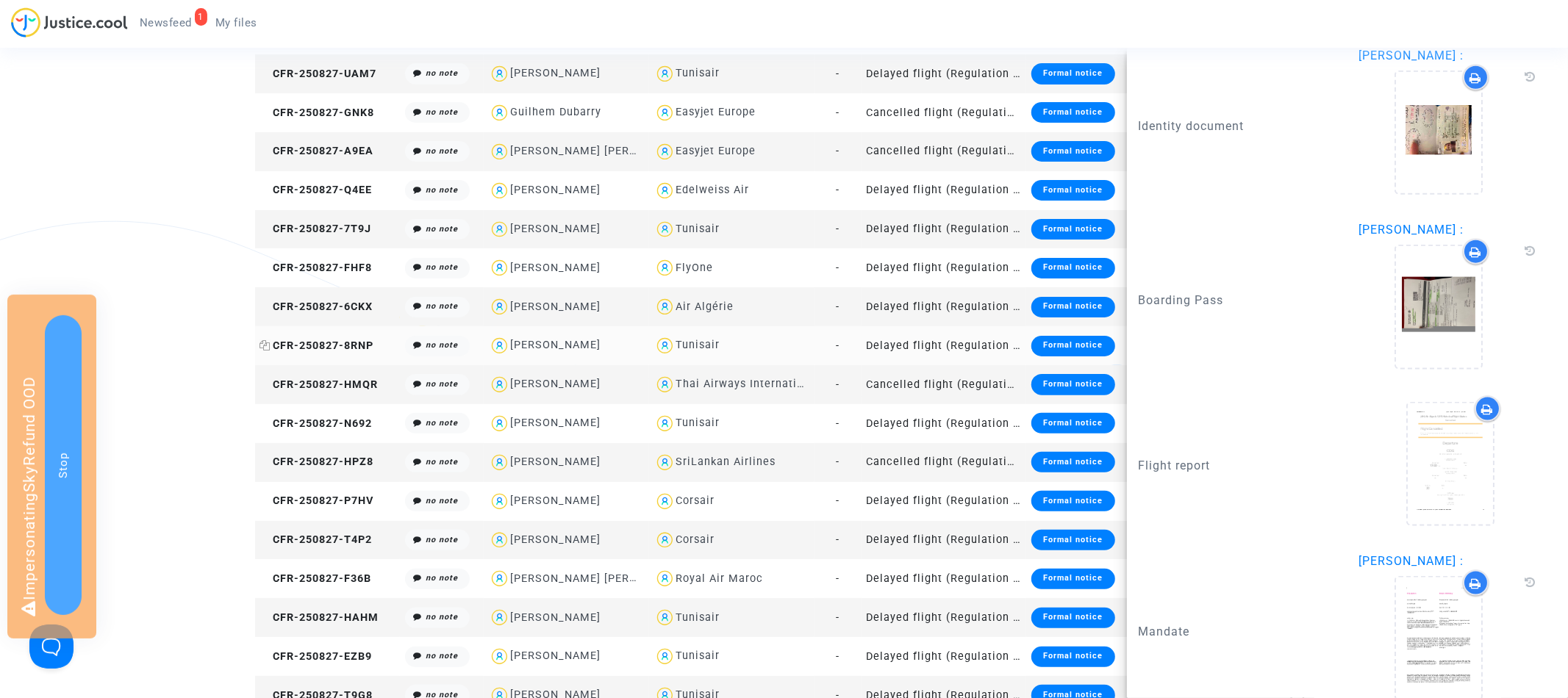
click at [349, 347] on span "CFR-250827-8RNP" at bounding box center [317, 346] width 114 height 13
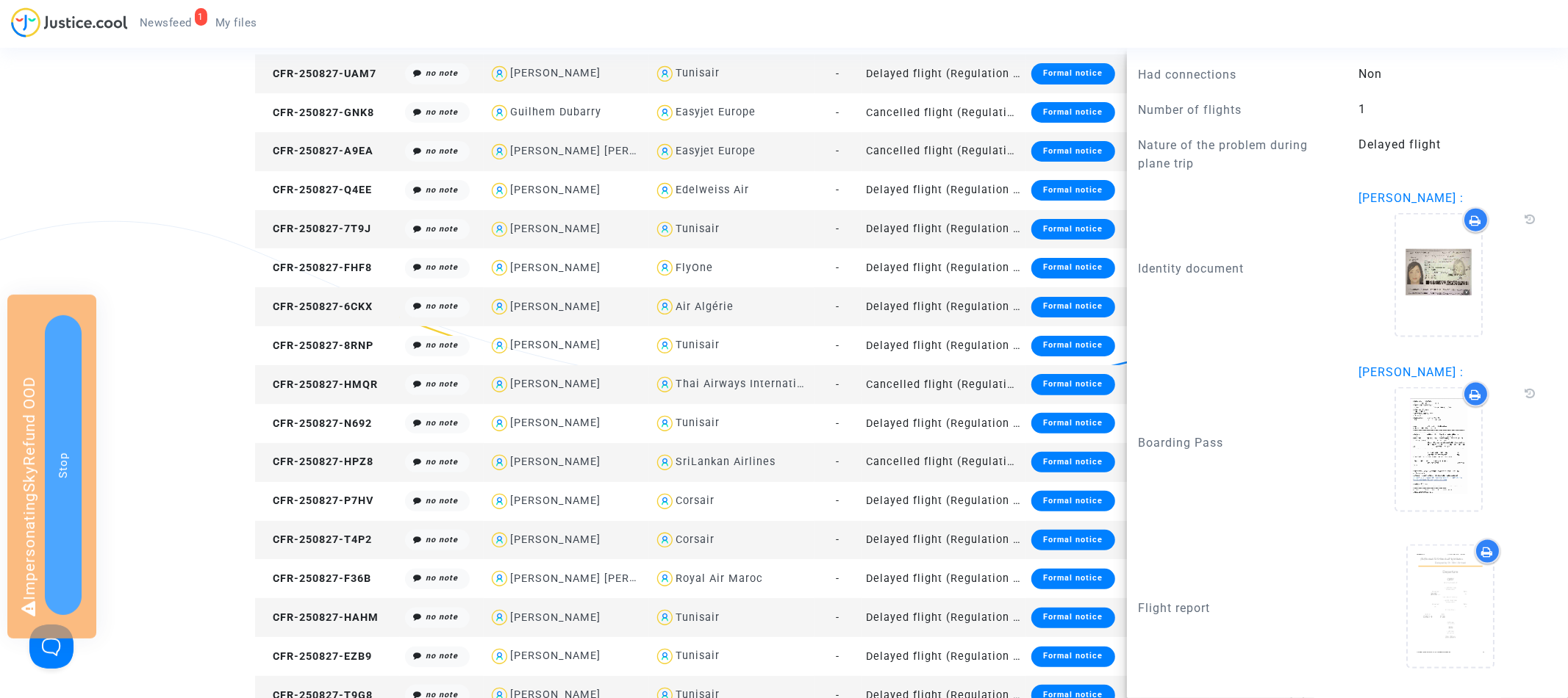
scroll to position [1661, 0]
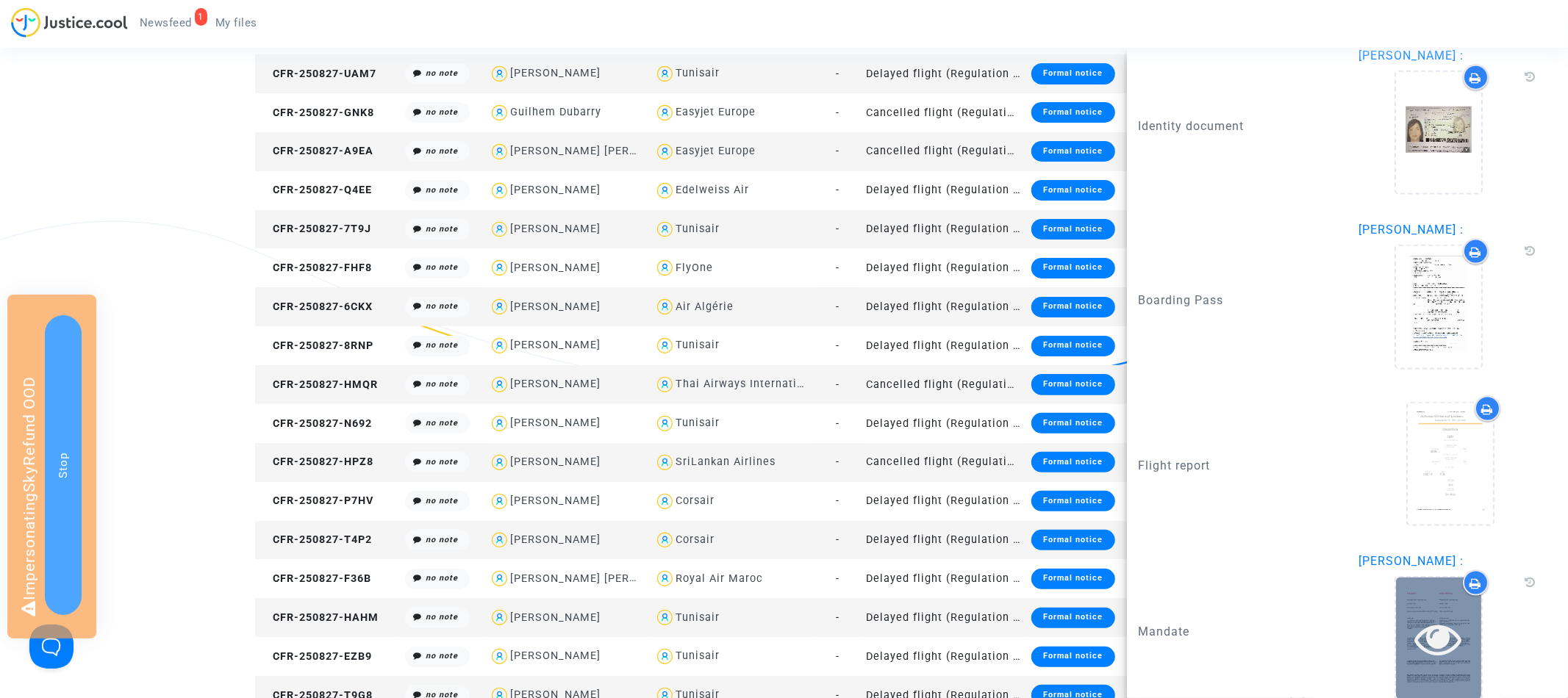
click at [1475, 628] on div at bounding box center [1438, 638] width 85 height 47
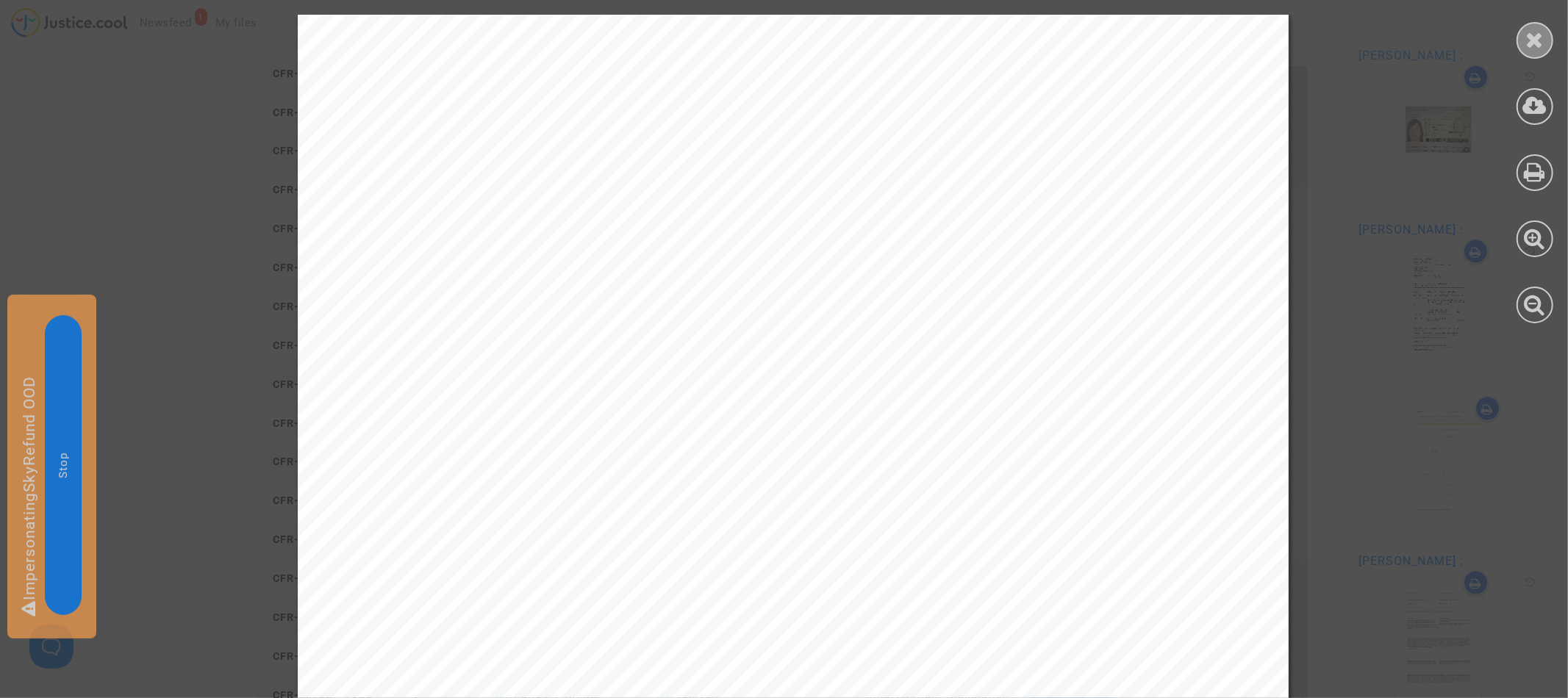
click at [1530, 36] on icon at bounding box center [1535, 39] width 18 height 22
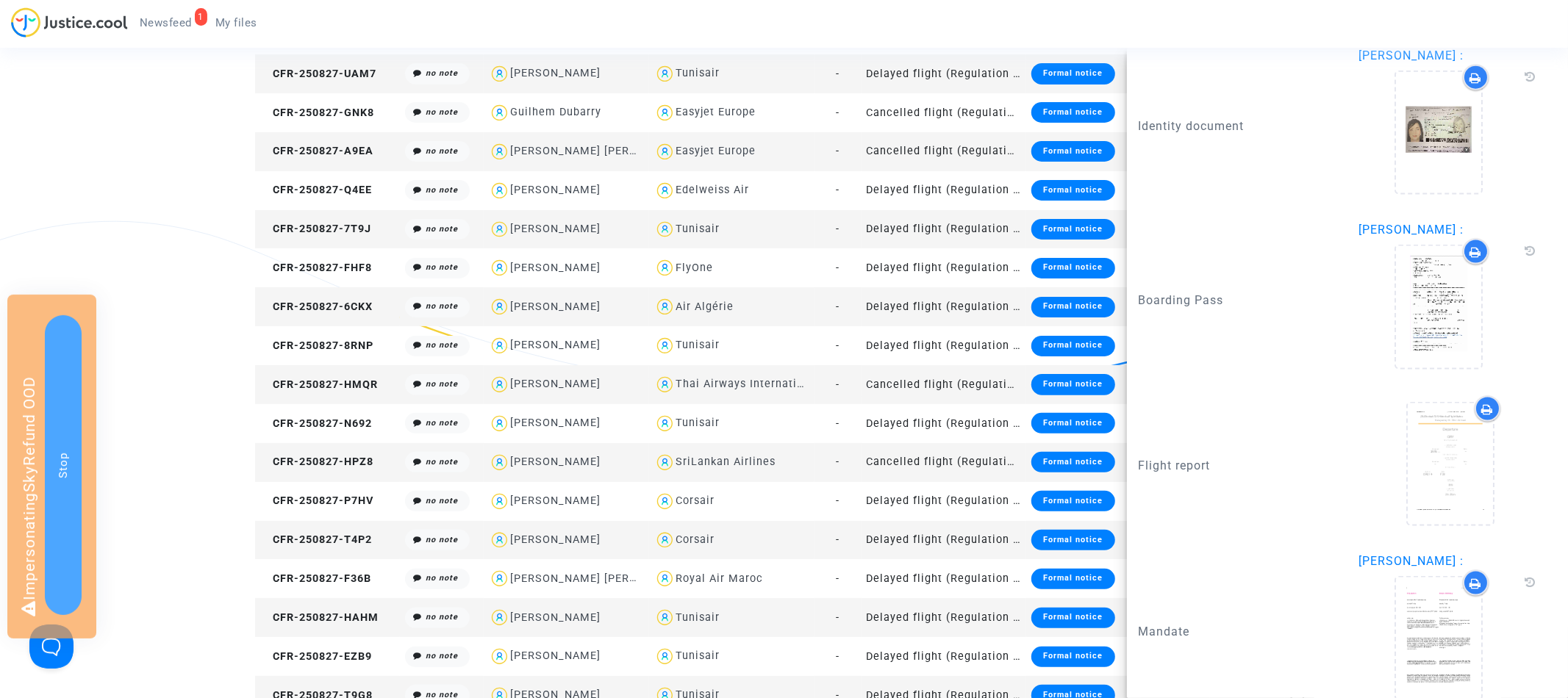
click at [330, 396] on td "CFR-250827-HMQR" at bounding box center [328, 384] width 145 height 39
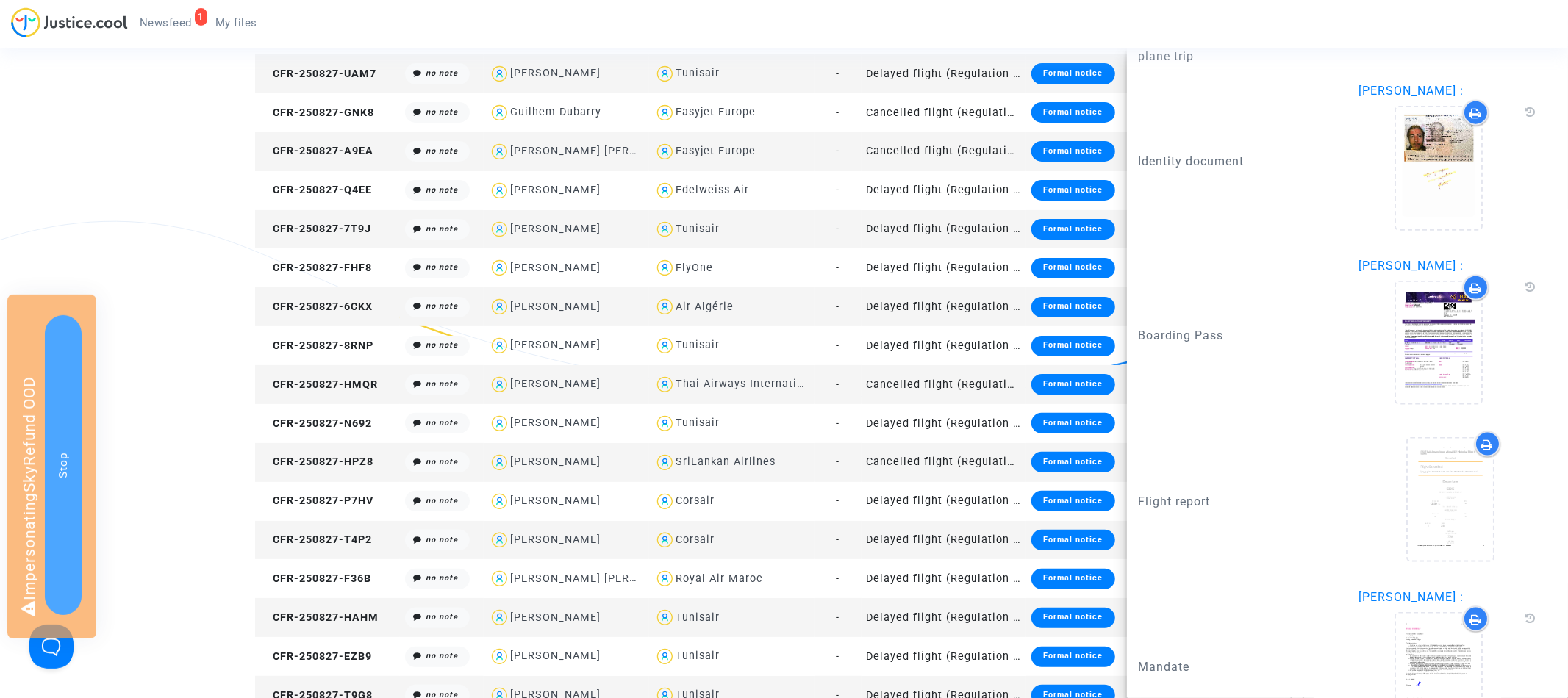
scroll to position [1554, 0]
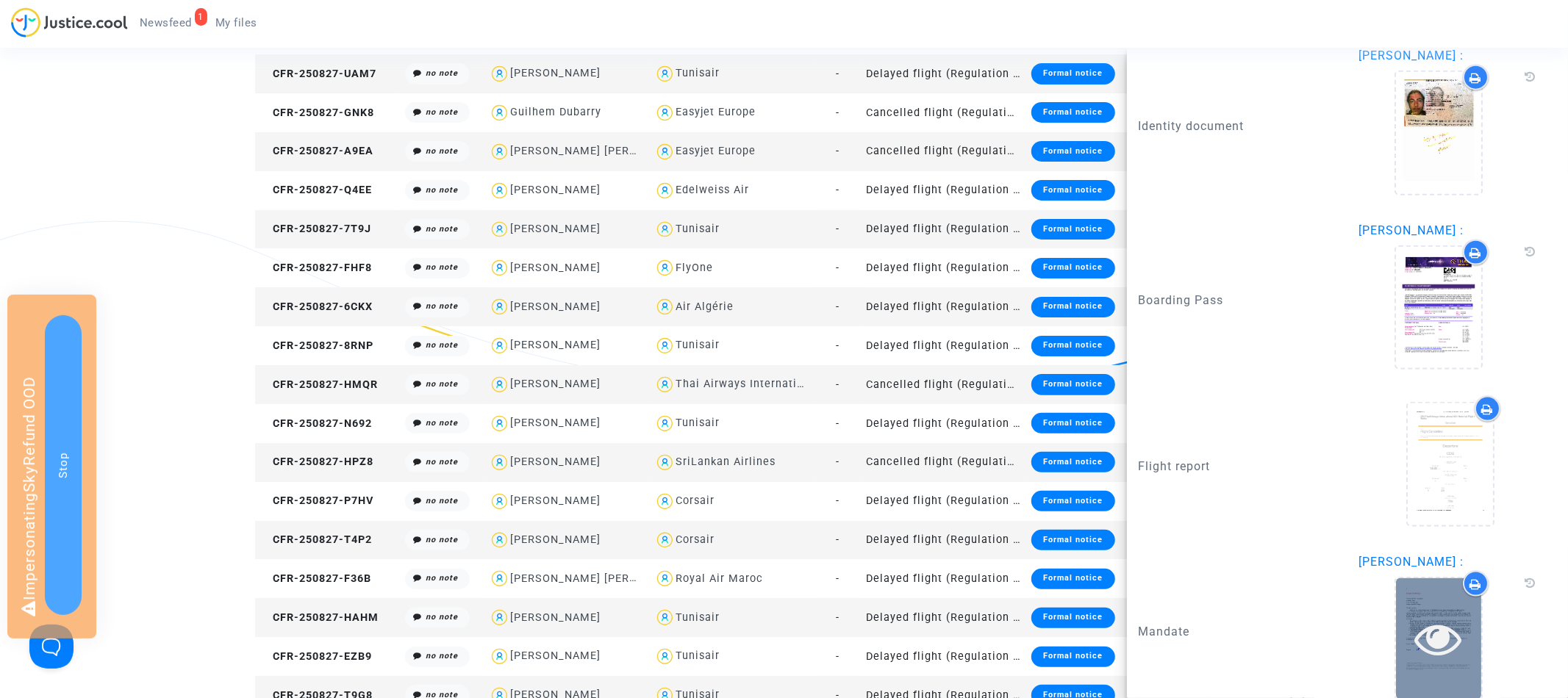
click at [1448, 615] on icon at bounding box center [1439, 638] width 48 height 47
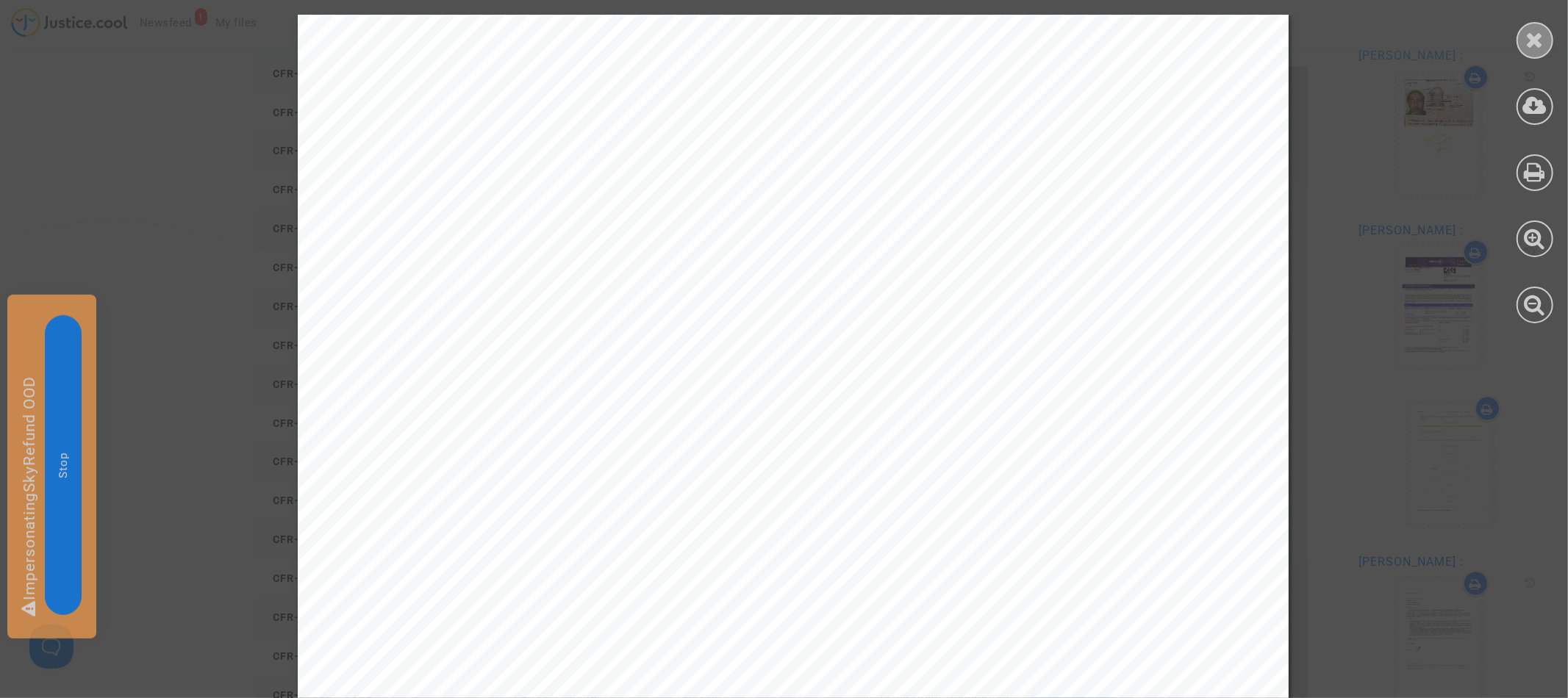
click at [1539, 32] on icon at bounding box center [1535, 39] width 18 height 22
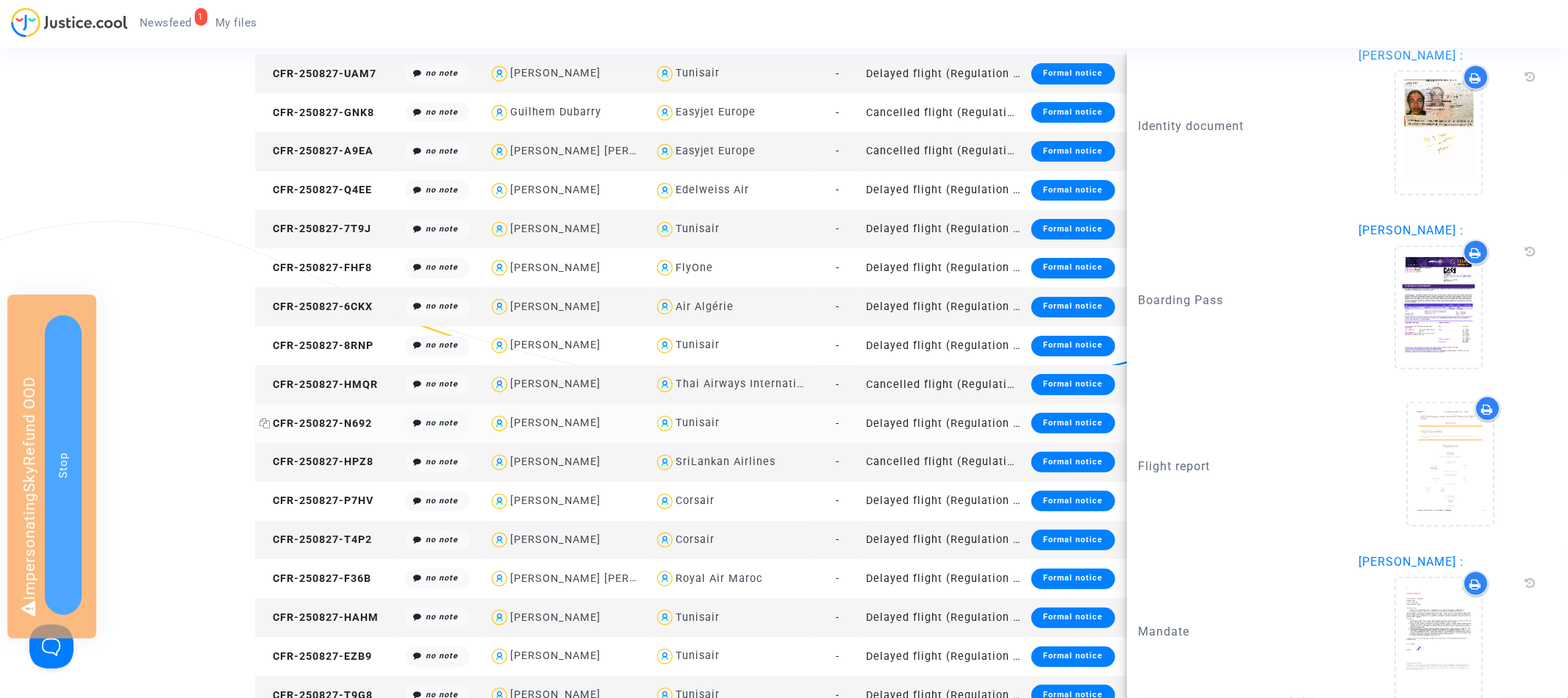
click at [328, 423] on span "CFR-250827-N692" at bounding box center [316, 424] width 113 height 13
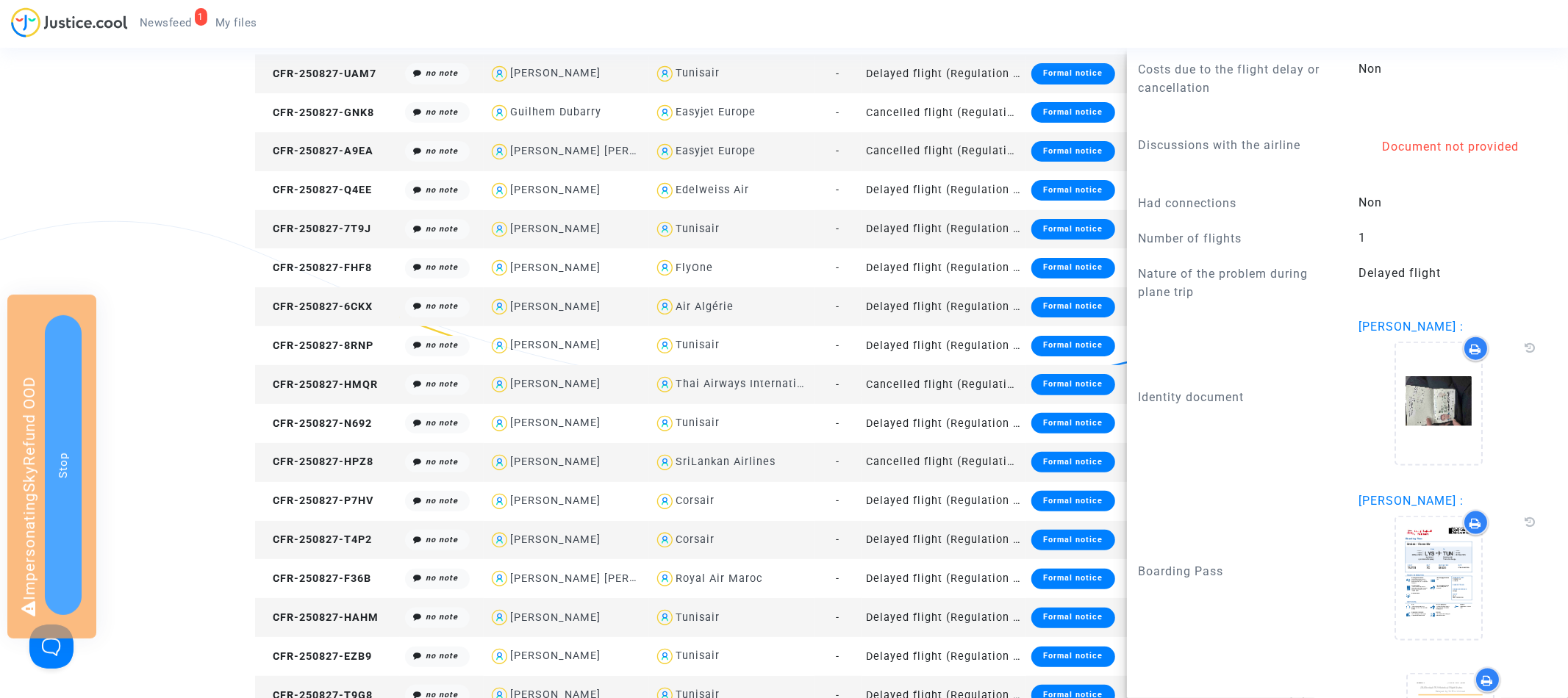
scroll to position [1695, 0]
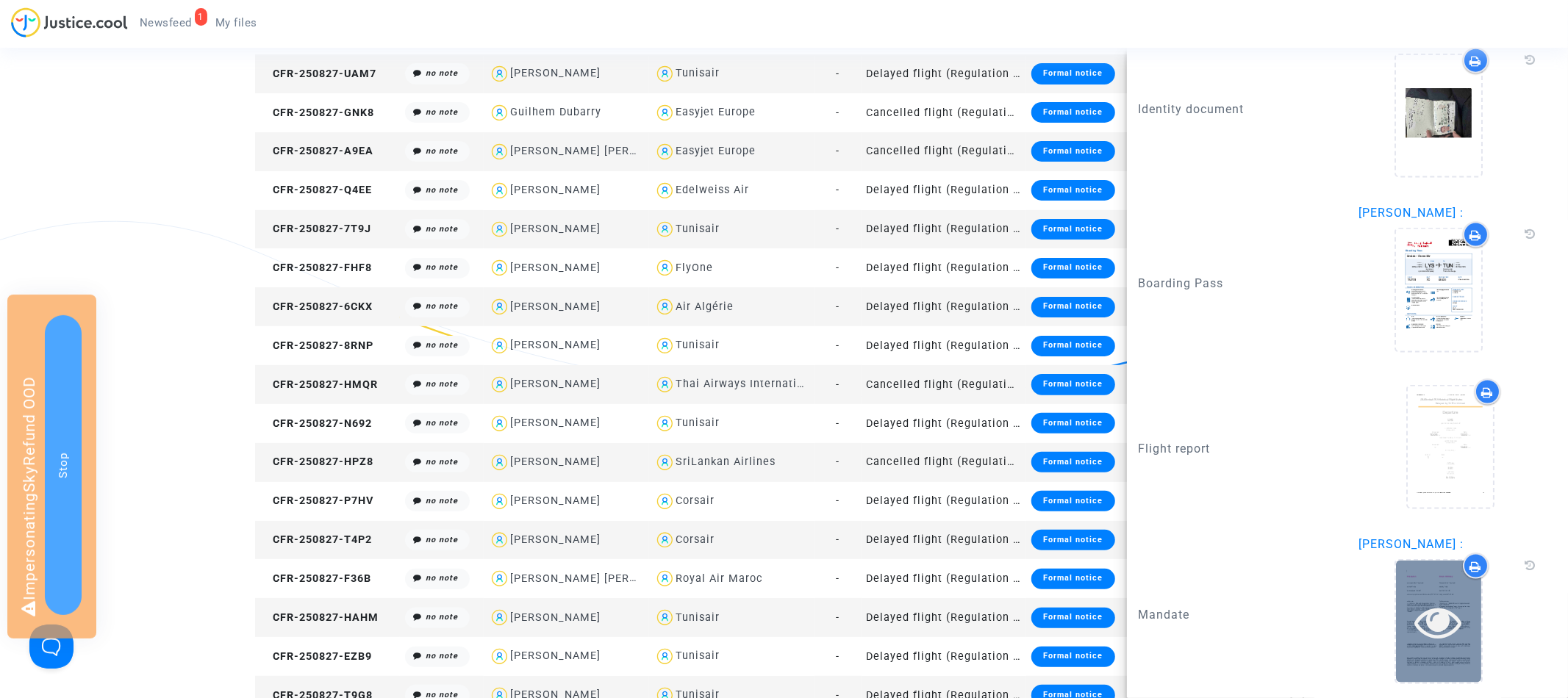
click at [1432, 621] on icon at bounding box center [1439, 621] width 48 height 47
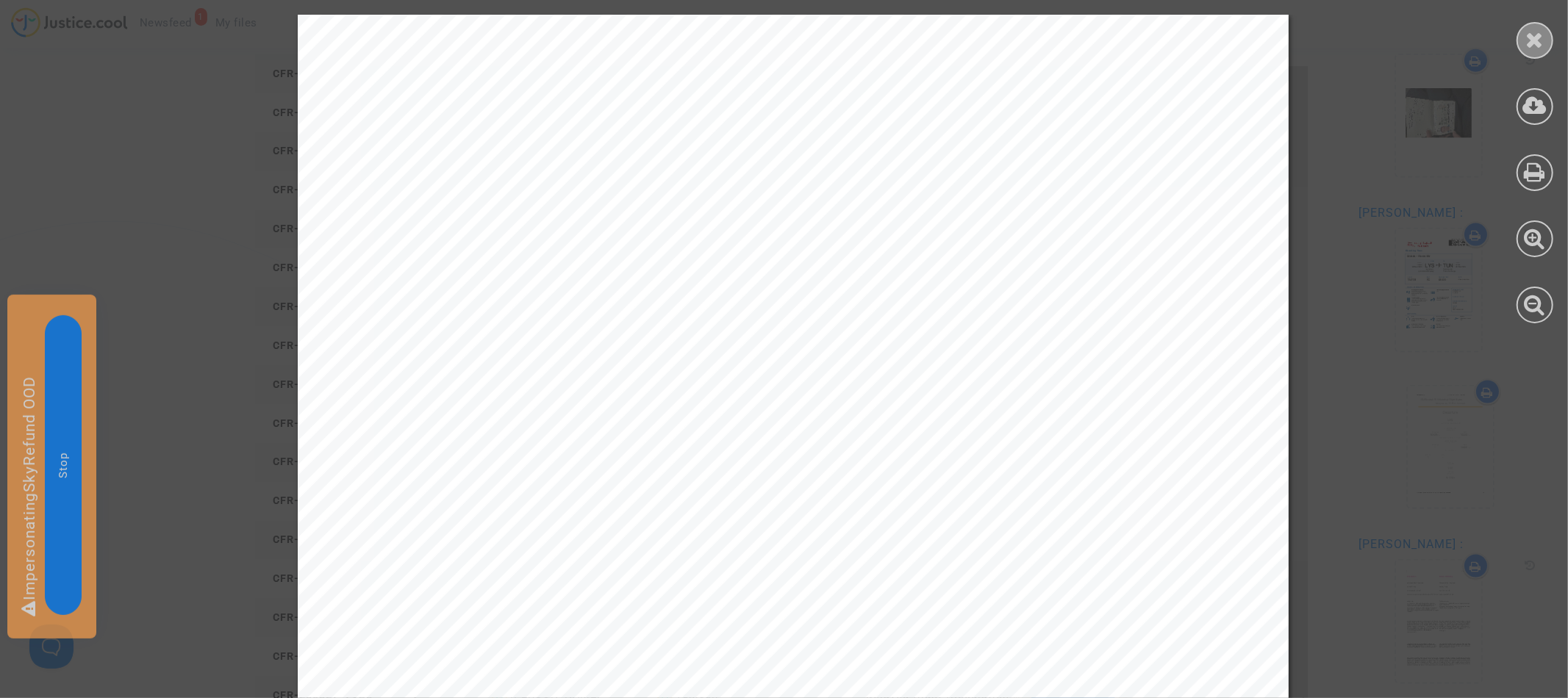
click at [1527, 39] on icon at bounding box center [1535, 39] width 18 height 22
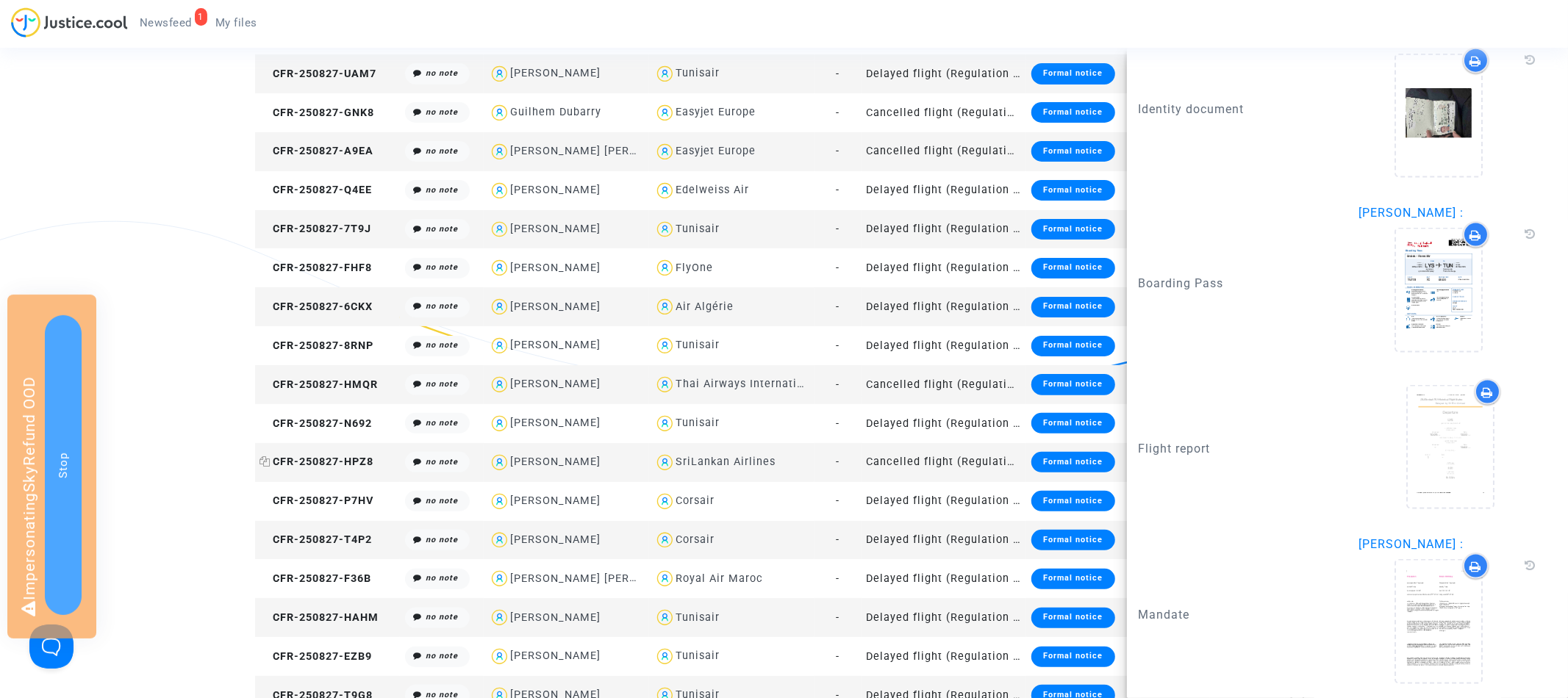
click at [317, 466] on span "CFR-250827-HPZ8" at bounding box center [317, 462] width 114 height 13
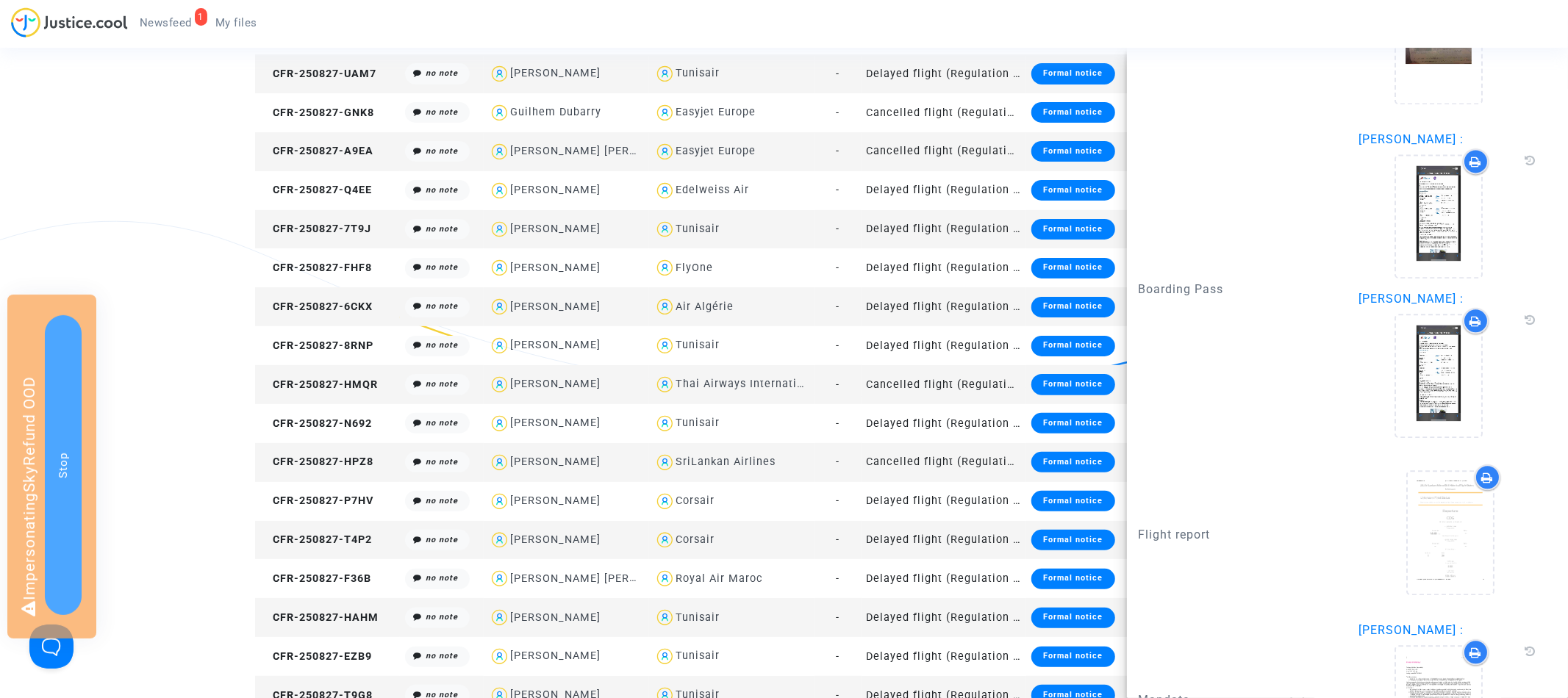
scroll to position [2797, 0]
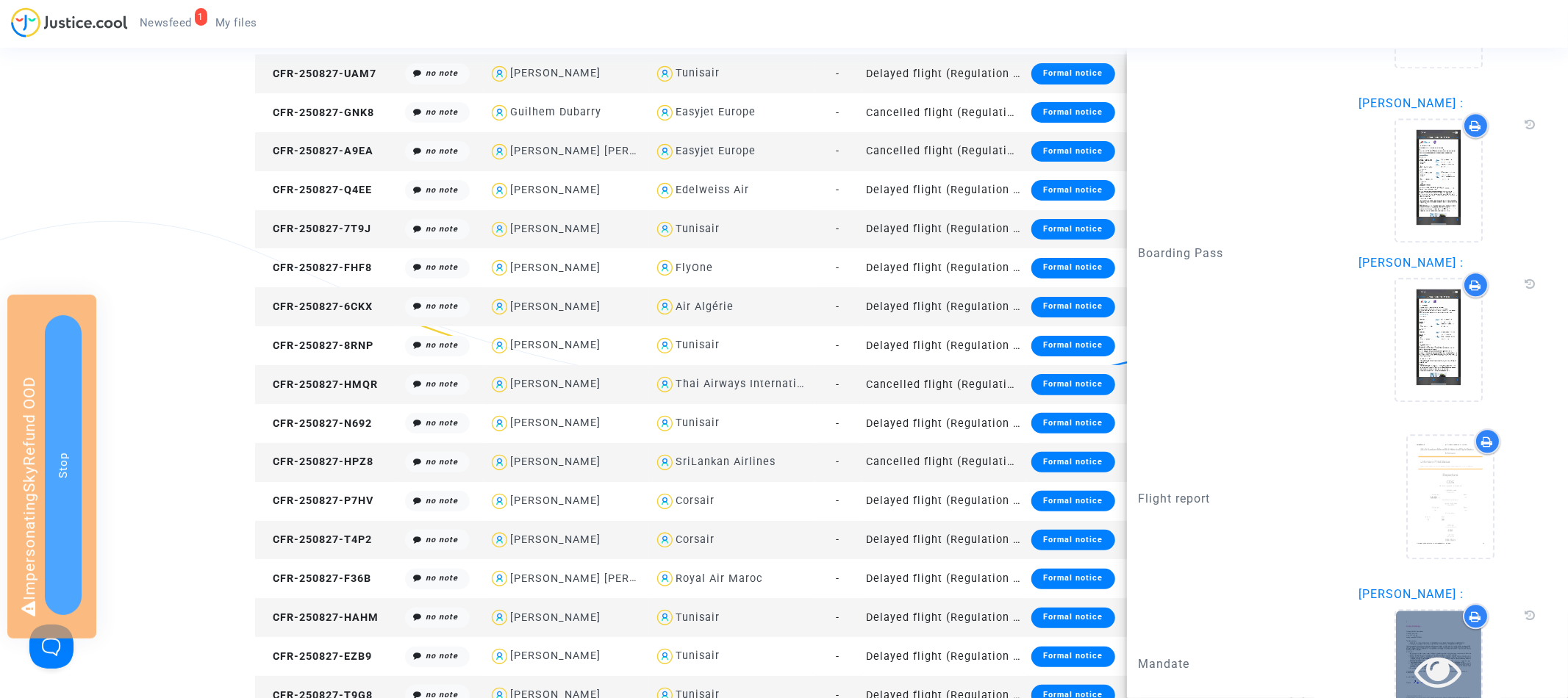
click at [1454, 648] on icon at bounding box center [1439, 671] width 48 height 47
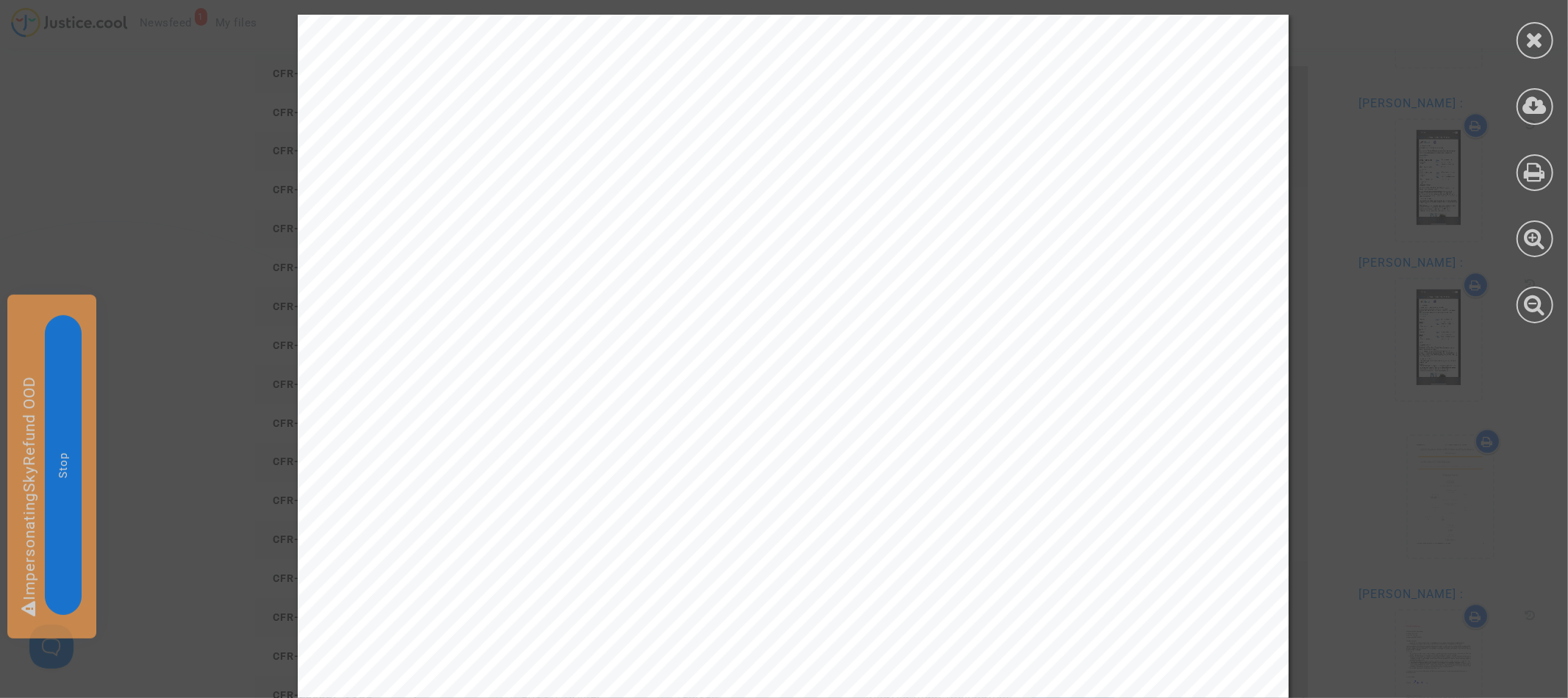
click at [1539, 60] on div at bounding box center [1534, 169] width 66 height 338
click at [1539, 44] on icon at bounding box center [1535, 39] width 18 height 22
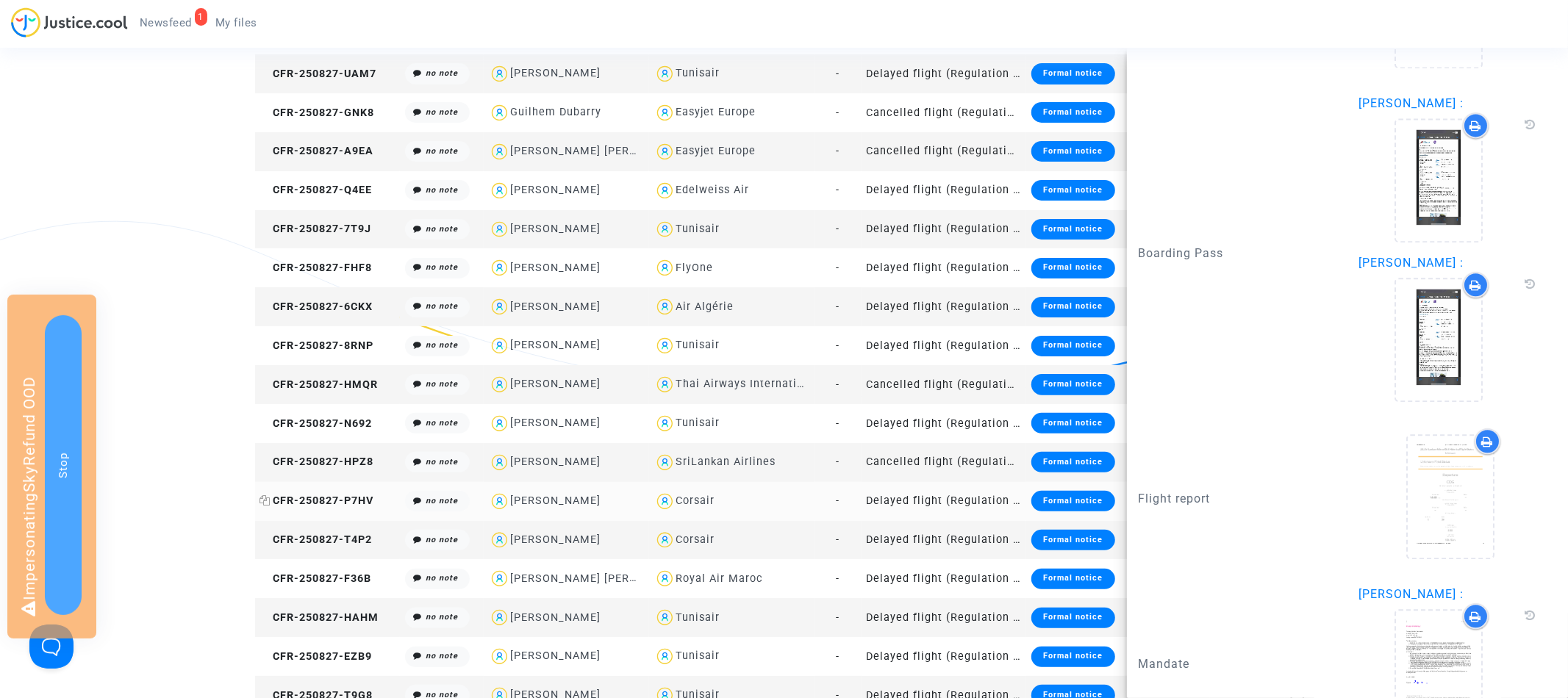
click at [338, 503] on span "CFR-250827-P7HV" at bounding box center [317, 501] width 114 height 13
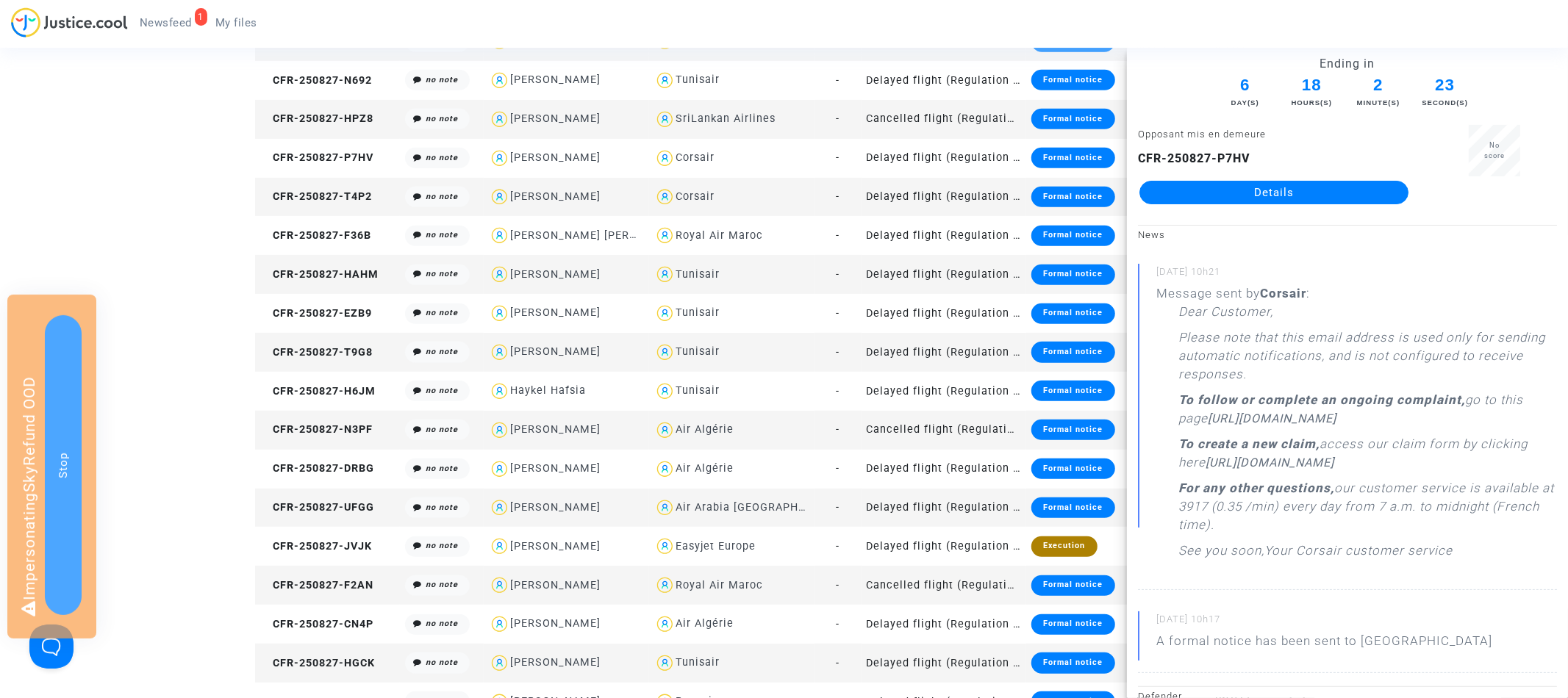
scroll to position [555, 0]
